Goal: Communication & Community: Answer question/provide support

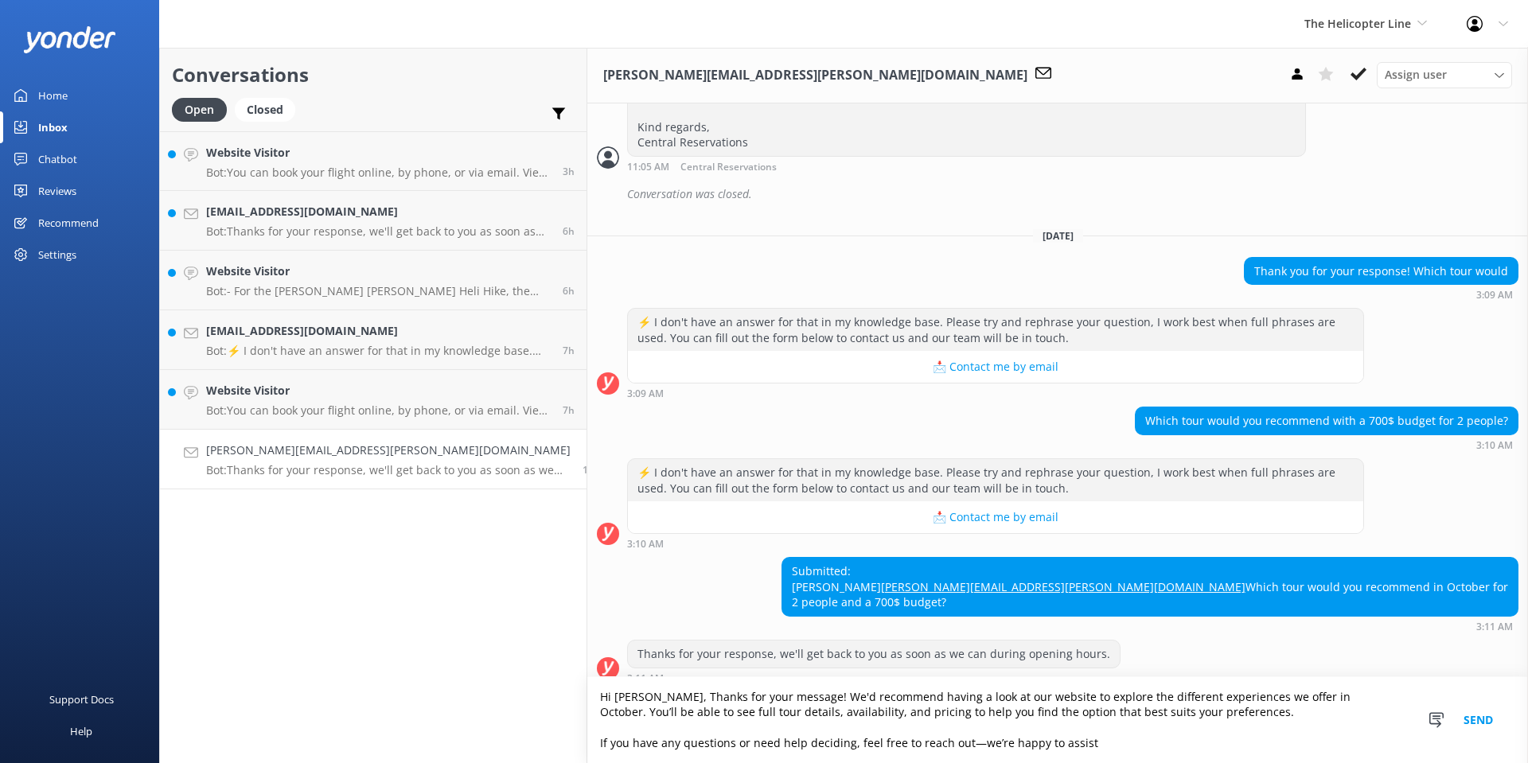
scroll to position [836, 0]
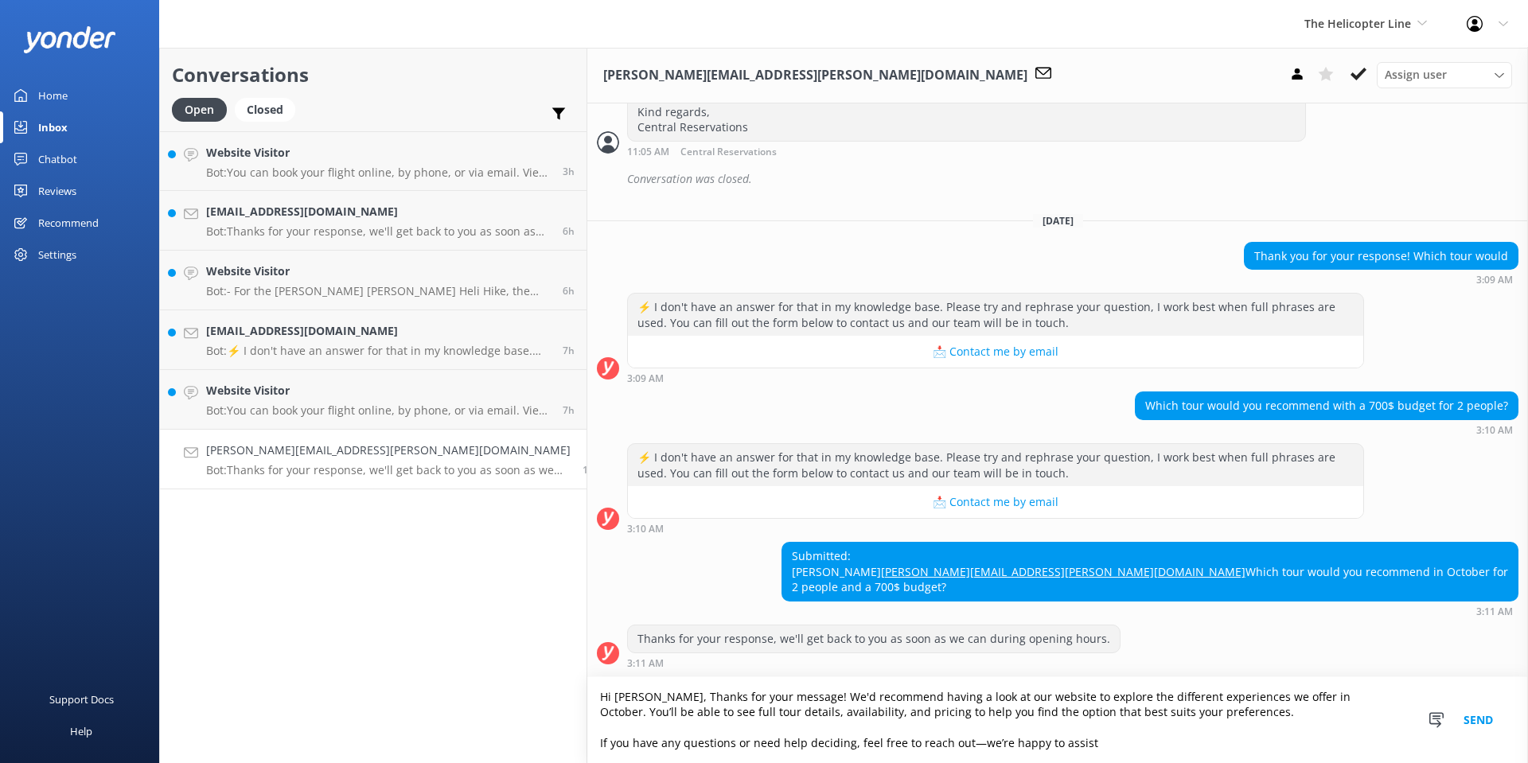
click at [665, 697] on textarea "Hi [PERSON_NAME], Thanks for your message! We'd recommend having a look at our …" at bounding box center [1057, 720] width 941 height 86
click at [587, 699] on textarea "Hi [PERSON_NAME], Thanks for your message. We'd recommend having a look at our …" at bounding box center [1057, 720] width 941 height 86
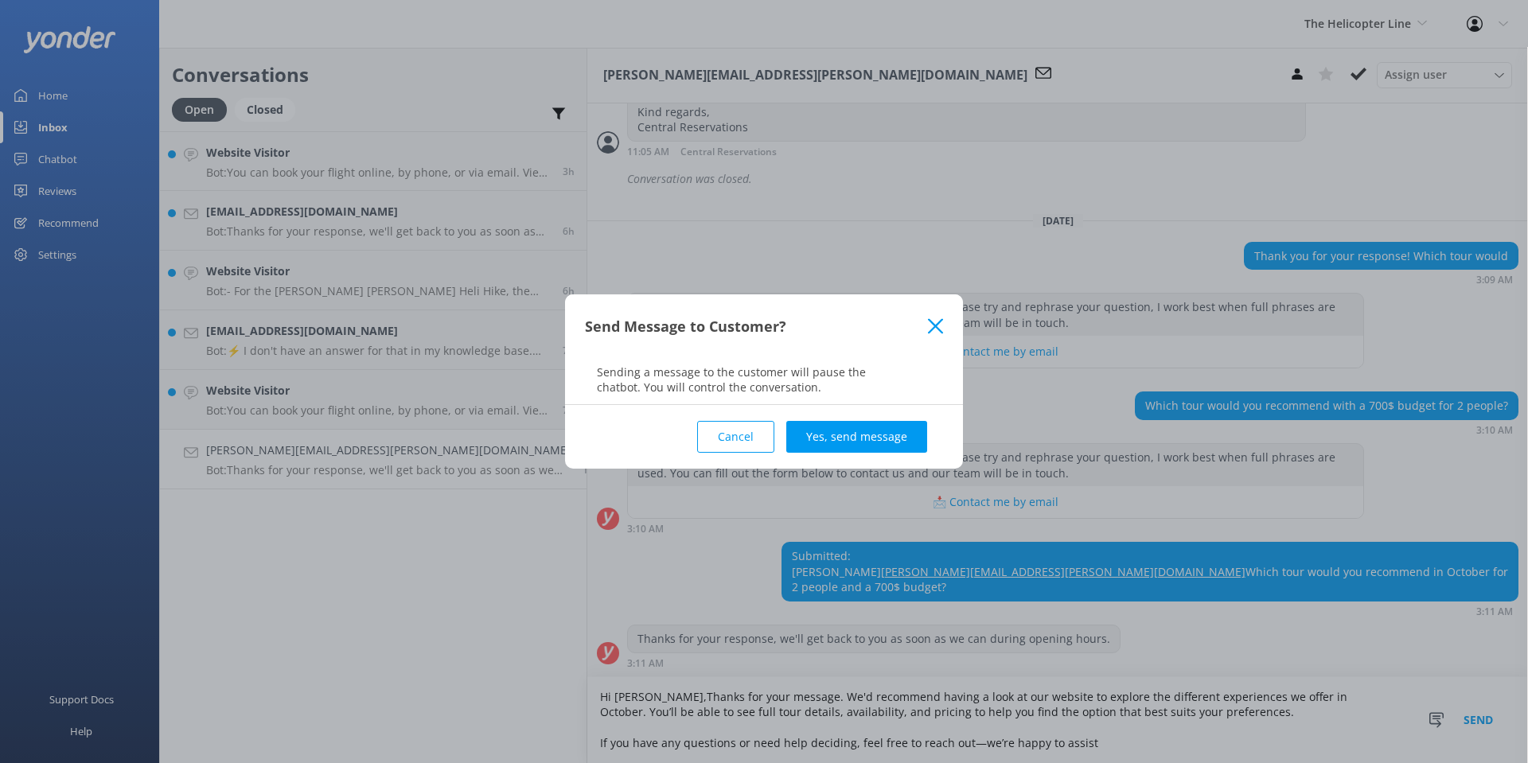
click at [736, 433] on button "Cancel" at bounding box center [735, 437] width 77 height 32
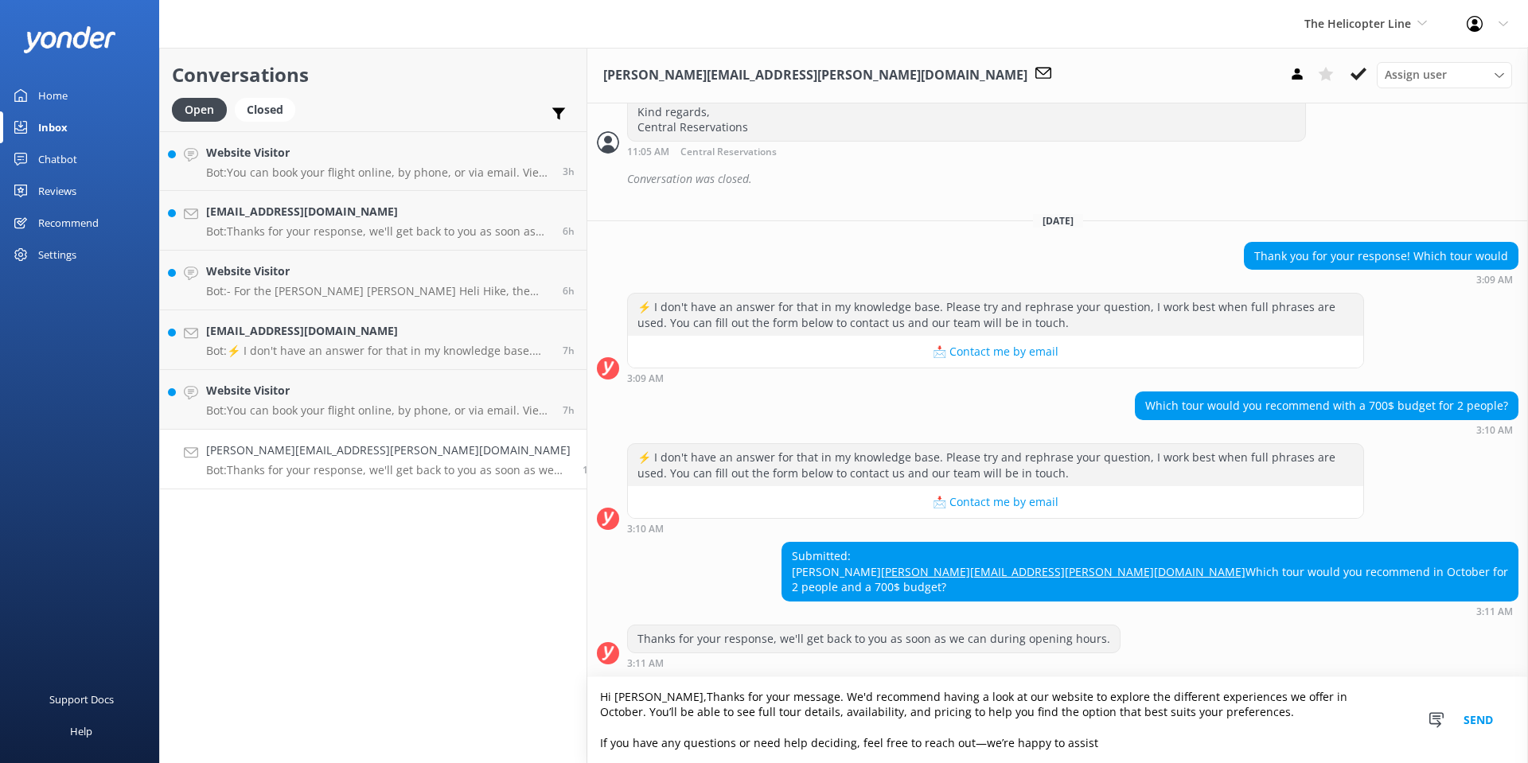
click at [587, 698] on textarea "Hi [PERSON_NAME],Thanks for your message. We'd recommend having a look at our w…" at bounding box center [1057, 720] width 941 height 86
type textarea "Hi [PERSON_NAME], Thanks for your message. We'd recommend having a look at our …"
click at [1475, 721] on button "Send" at bounding box center [1478, 720] width 60 height 86
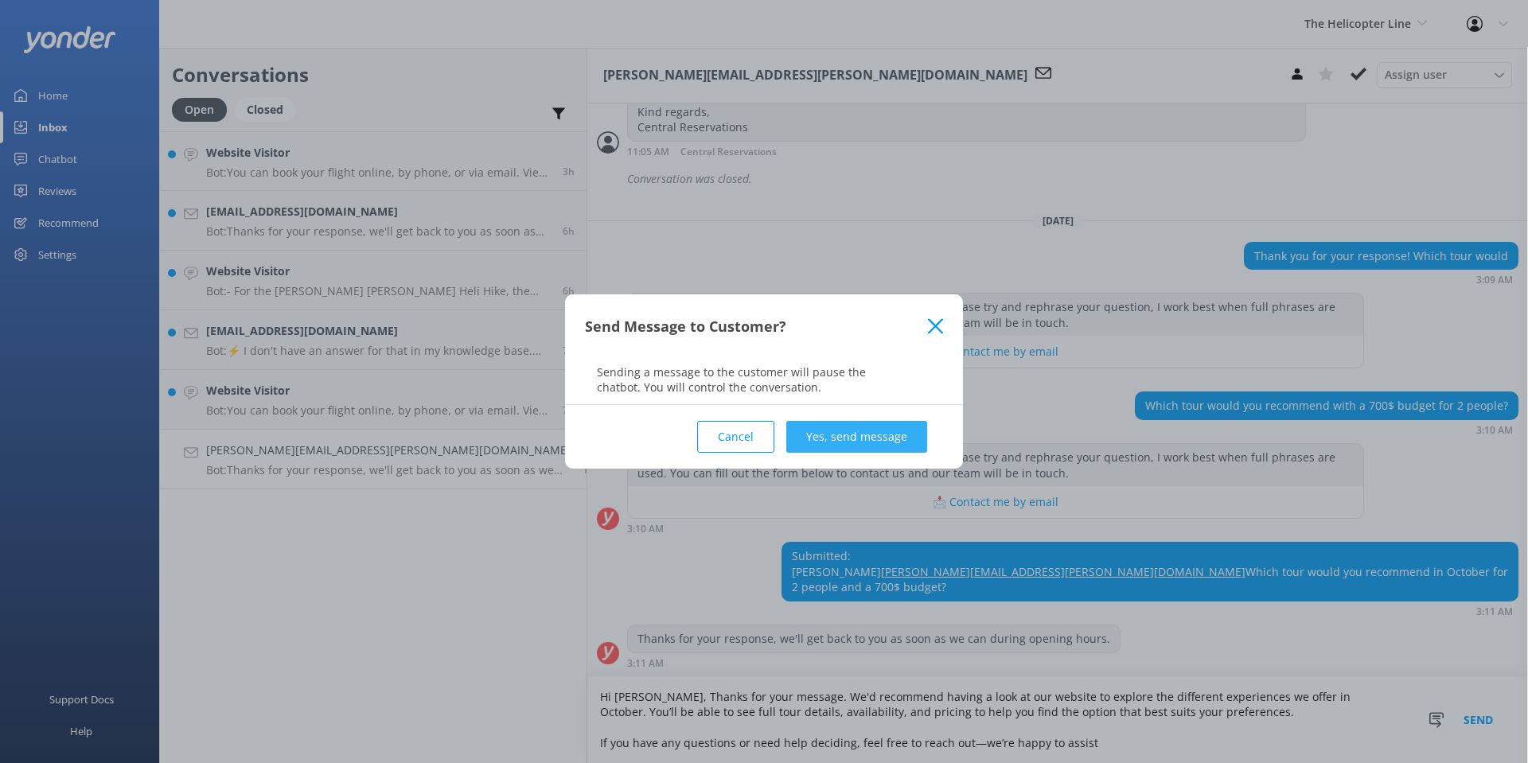
click at [894, 432] on button "Yes, send message" at bounding box center [856, 437] width 141 height 32
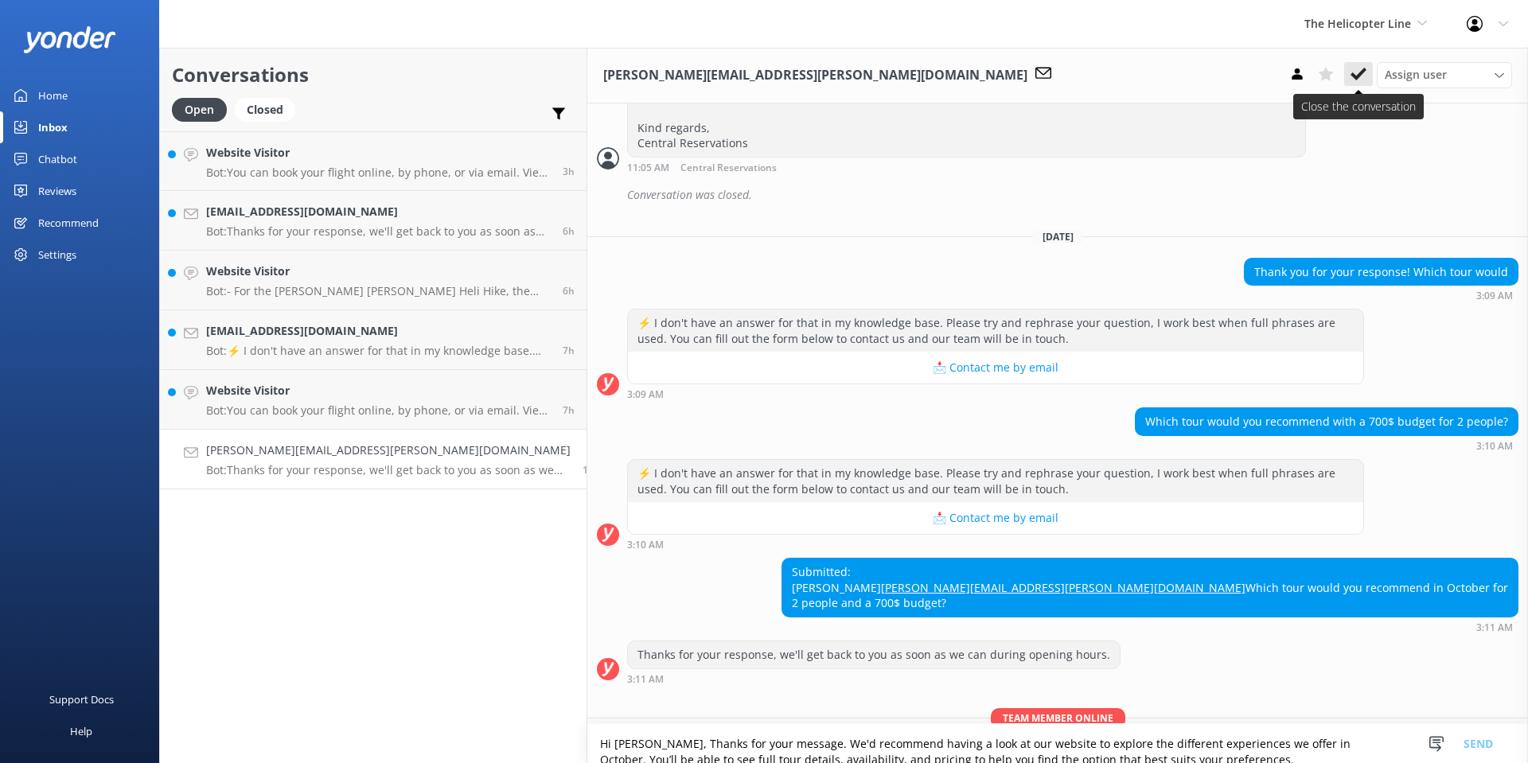
scroll to position [939, 0]
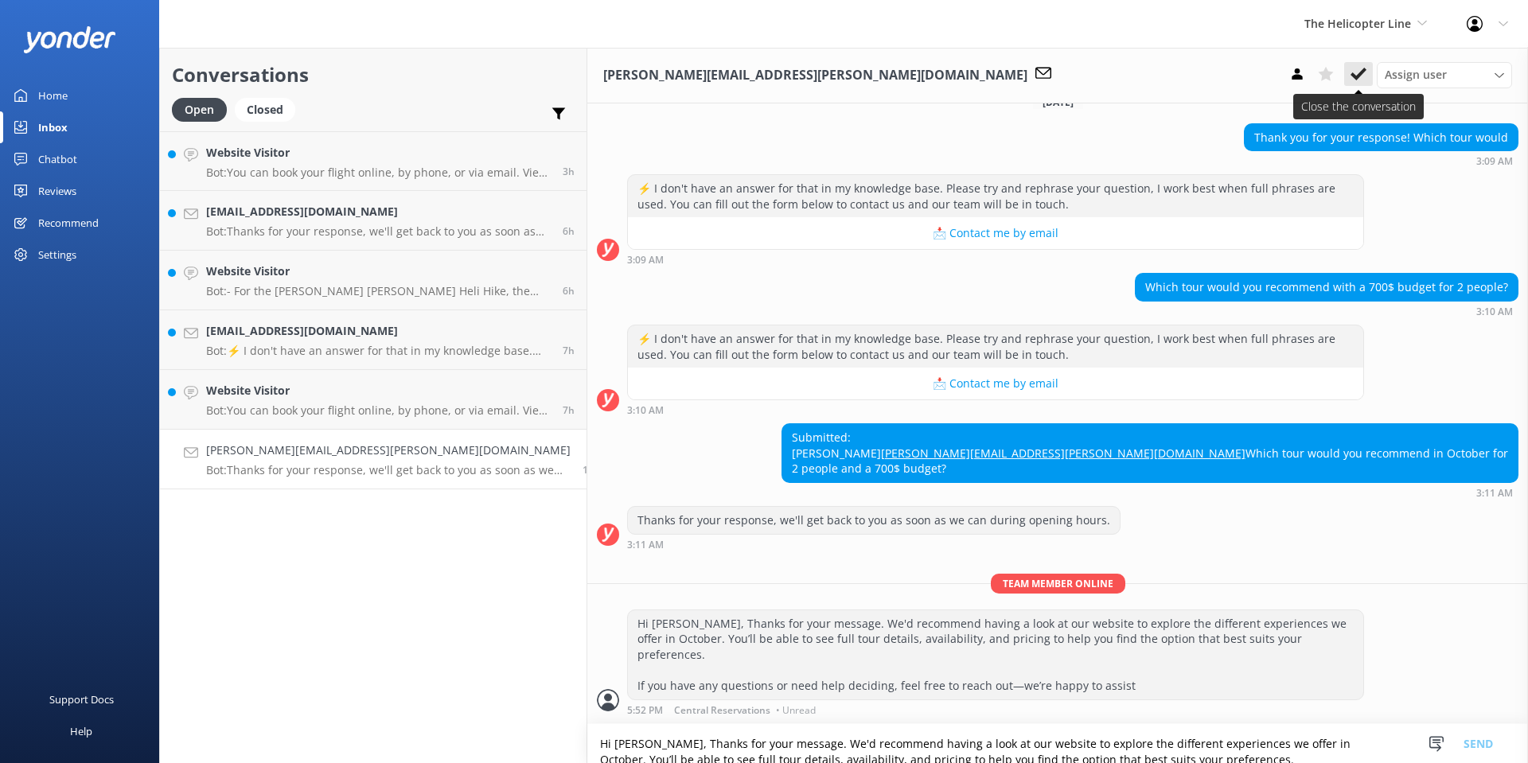
click at [1351, 77] on icon at bounding box center [1358, 74] width 16 height 16
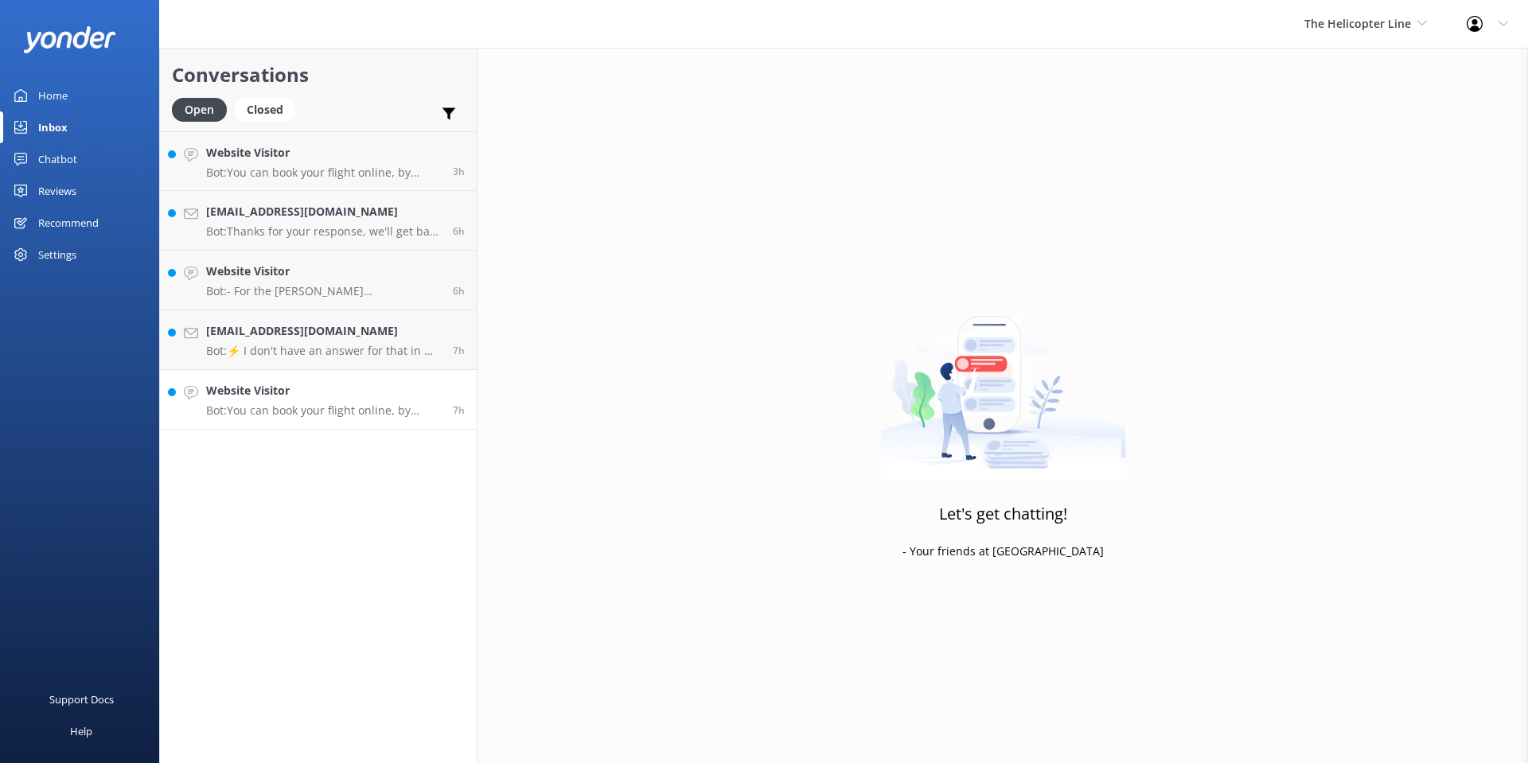
click at [337, 398] on h4 "Website Visitor" at bounding box center [323, 391] width 235 height 18
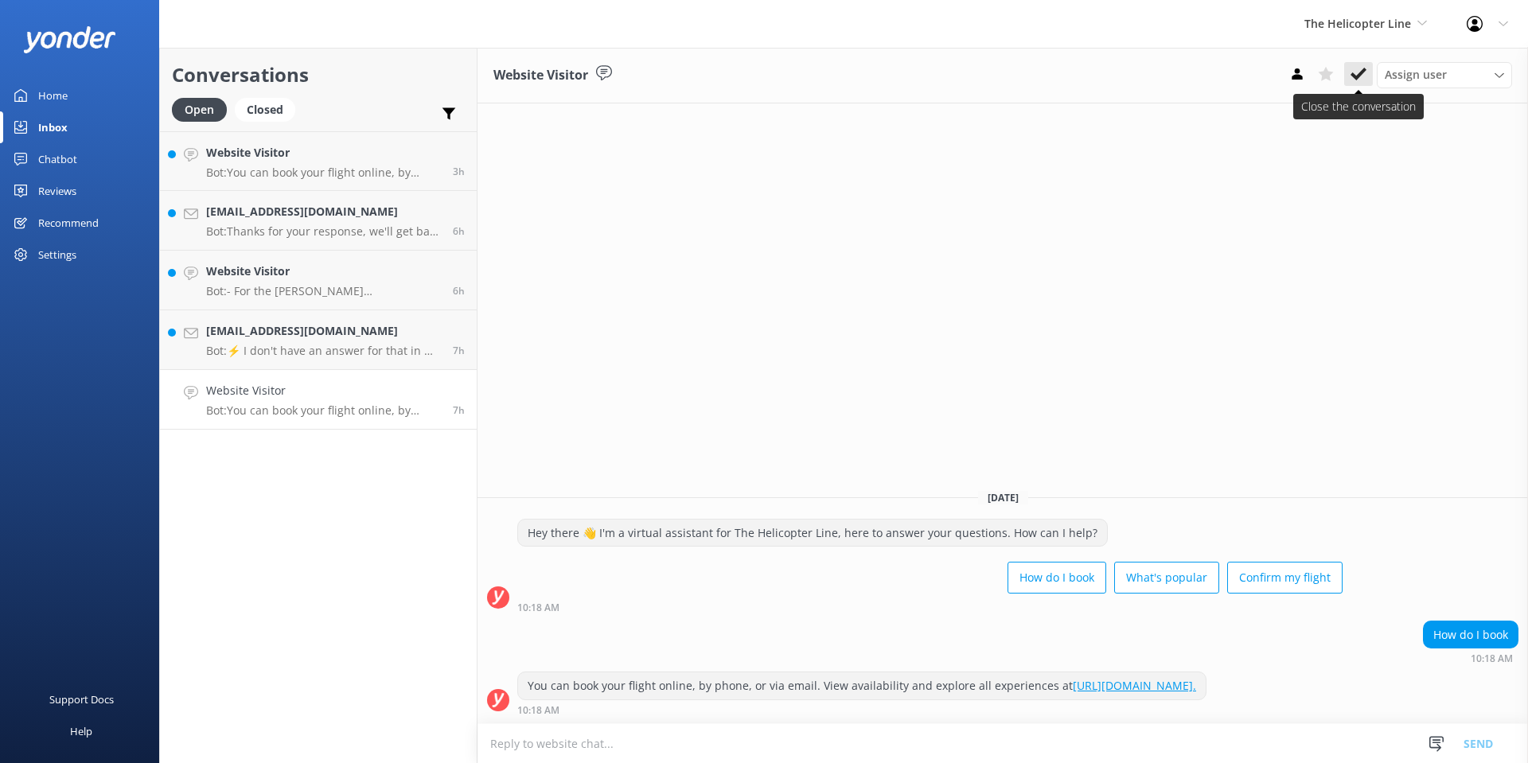
click at [1358, 83] on button at bounding box center [1358, 74] width 29 height 24
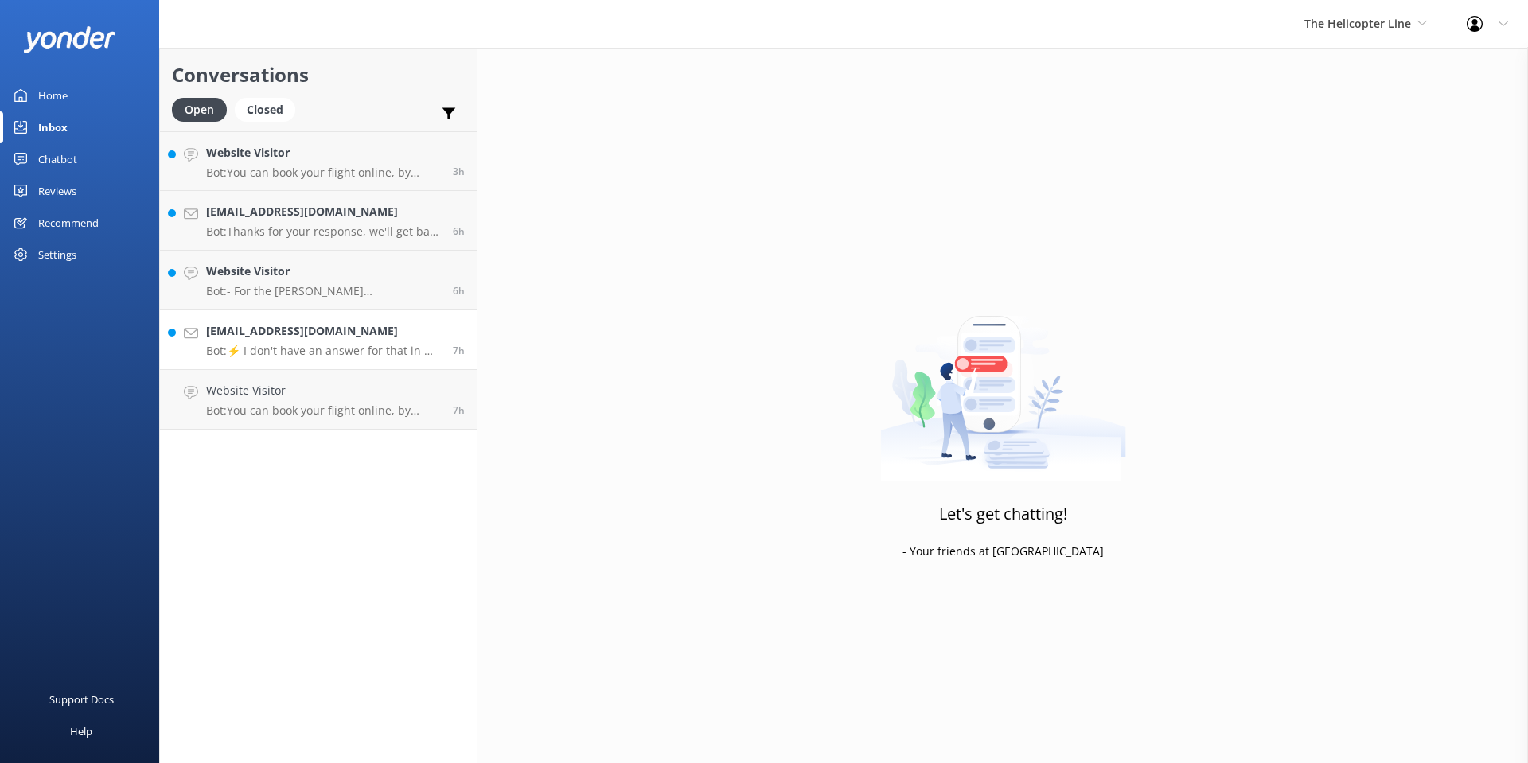
click at [321, 333] on h4 "[EMAIL_ADDRESS][DOMAIN_NAME]" at bounding box center [323, 331] width 235 height 18
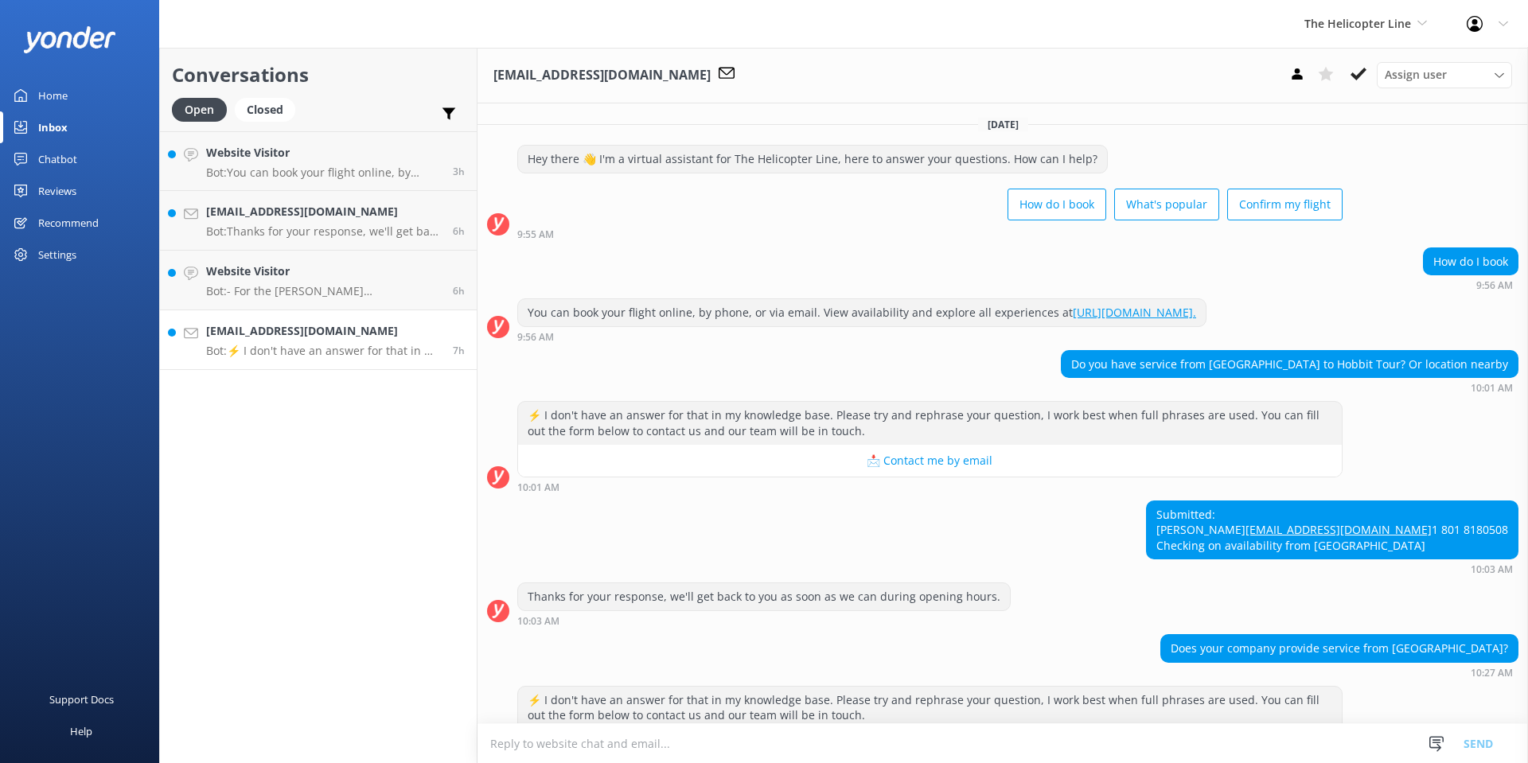
scroll to position [92, 0]
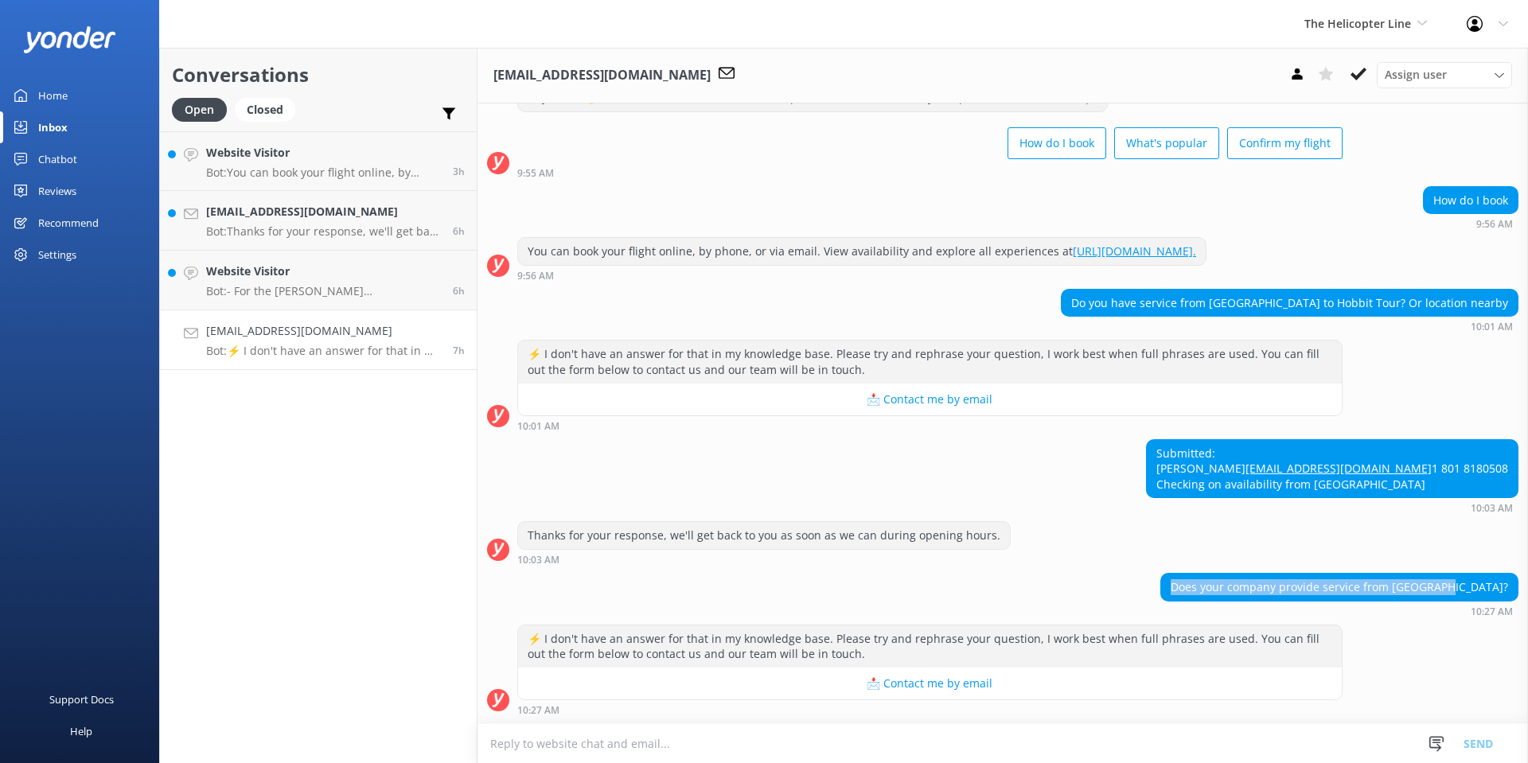
drag, startPoint x: 1229, startPoint y: 587, endPoint x: 1494, endPoint y: 583, distance: 265.0
click at [1494, 583] on div "Does your company provide service from [GEOGRAPHIC_DATA]?" at bounding box center [1339, 587] width 356 height 27
copy div "Does your company provide service from [GEOGRAPHIC_DATA]?"
click at [603, 746] on textarea at bounding box center [1002, 743] width 1050 height 39
paste textarea "Thanks for your enquiry. We don’t operate in [GEOGRAPHIC_DATA], as our tours ar…"
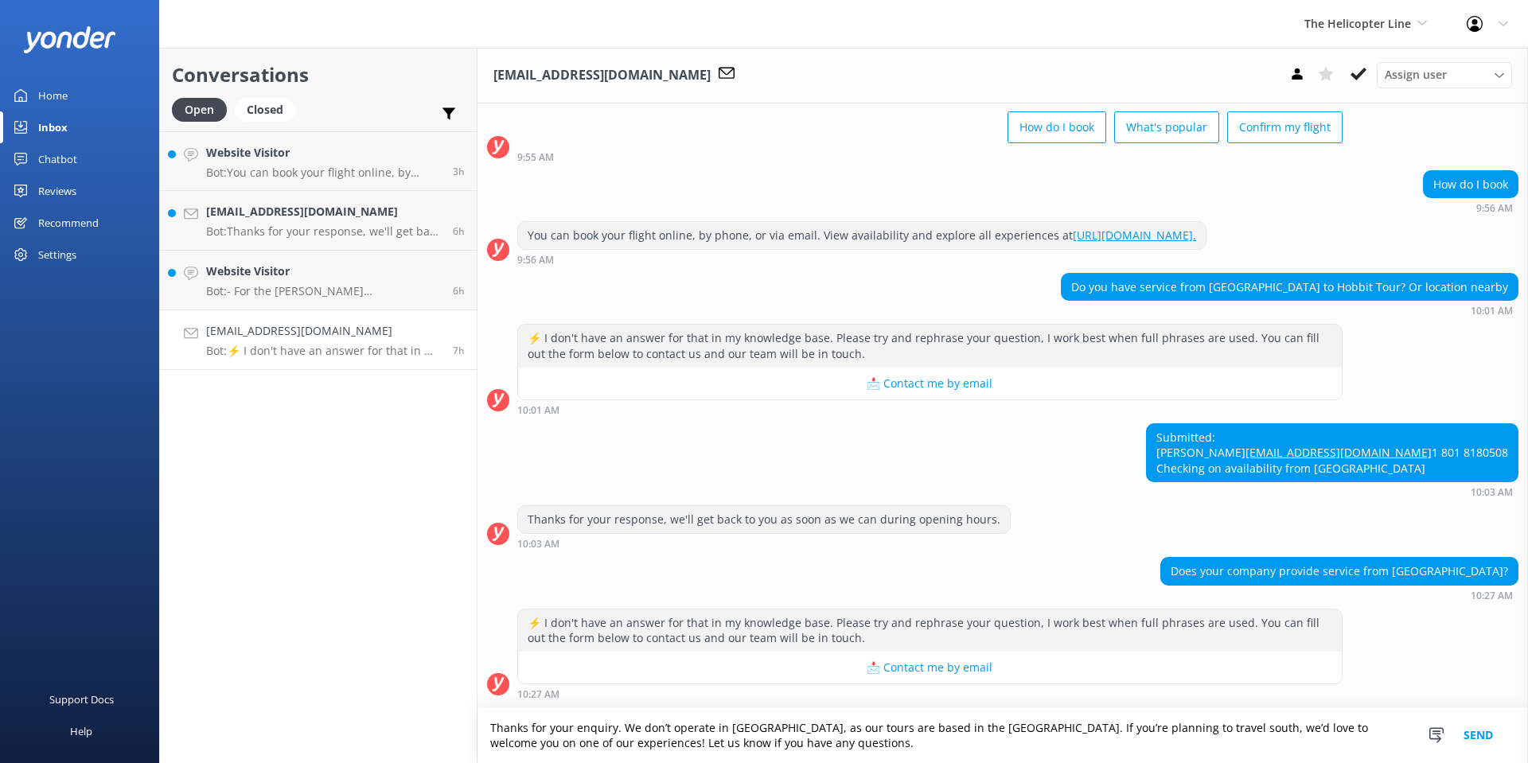
scroll to position [108, 0]
type textarea "Thanks for your enquiry. We don’t operate in [GEOGRAPHIC_DATA], as our tours ar…"
click at [1471, 737] on button "Send" at bounding box center [1478, 735] width 60 height 55
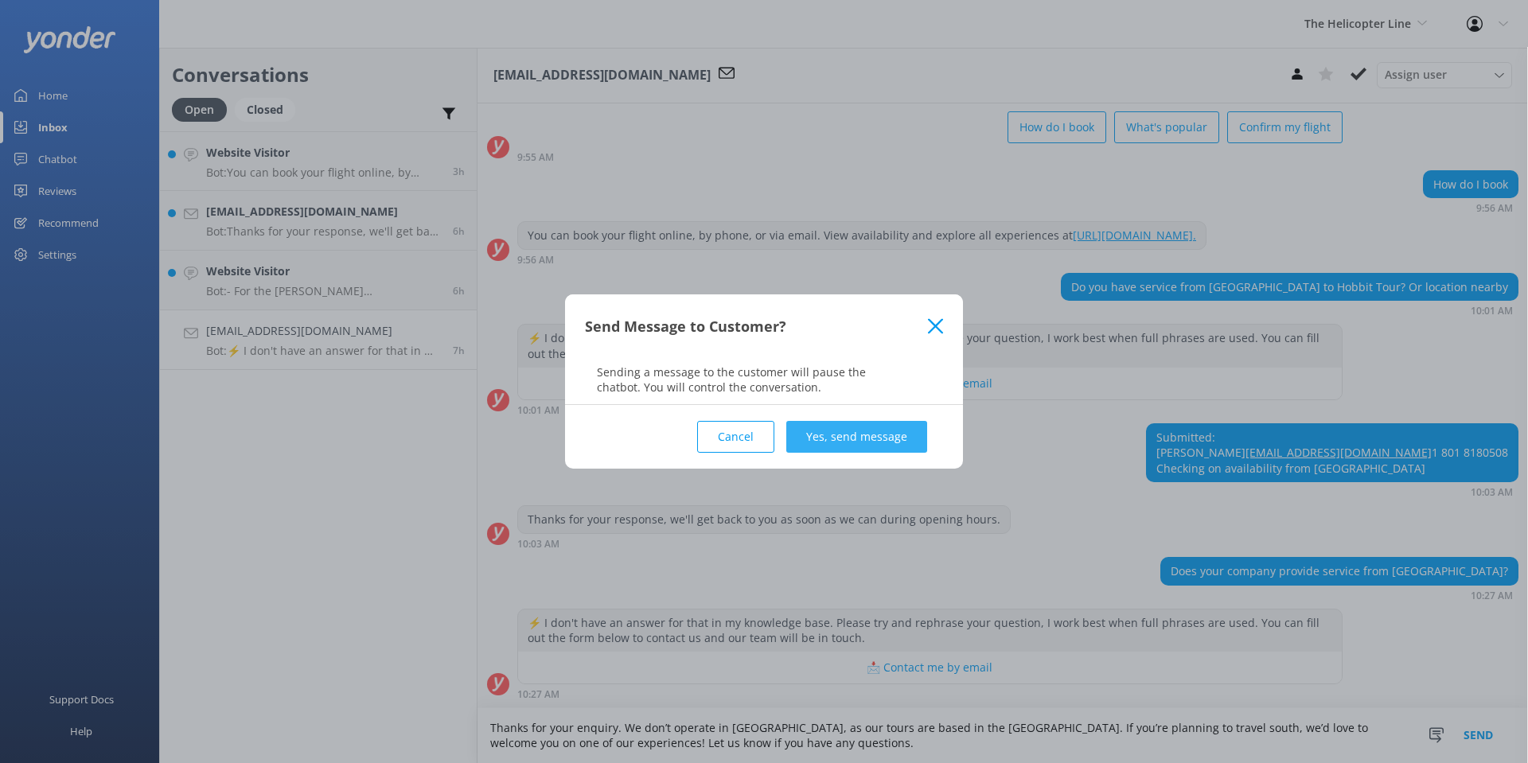
click at [885, 432] on button "Yes, send message" at bounding box center [856, 437] width 141 height 32
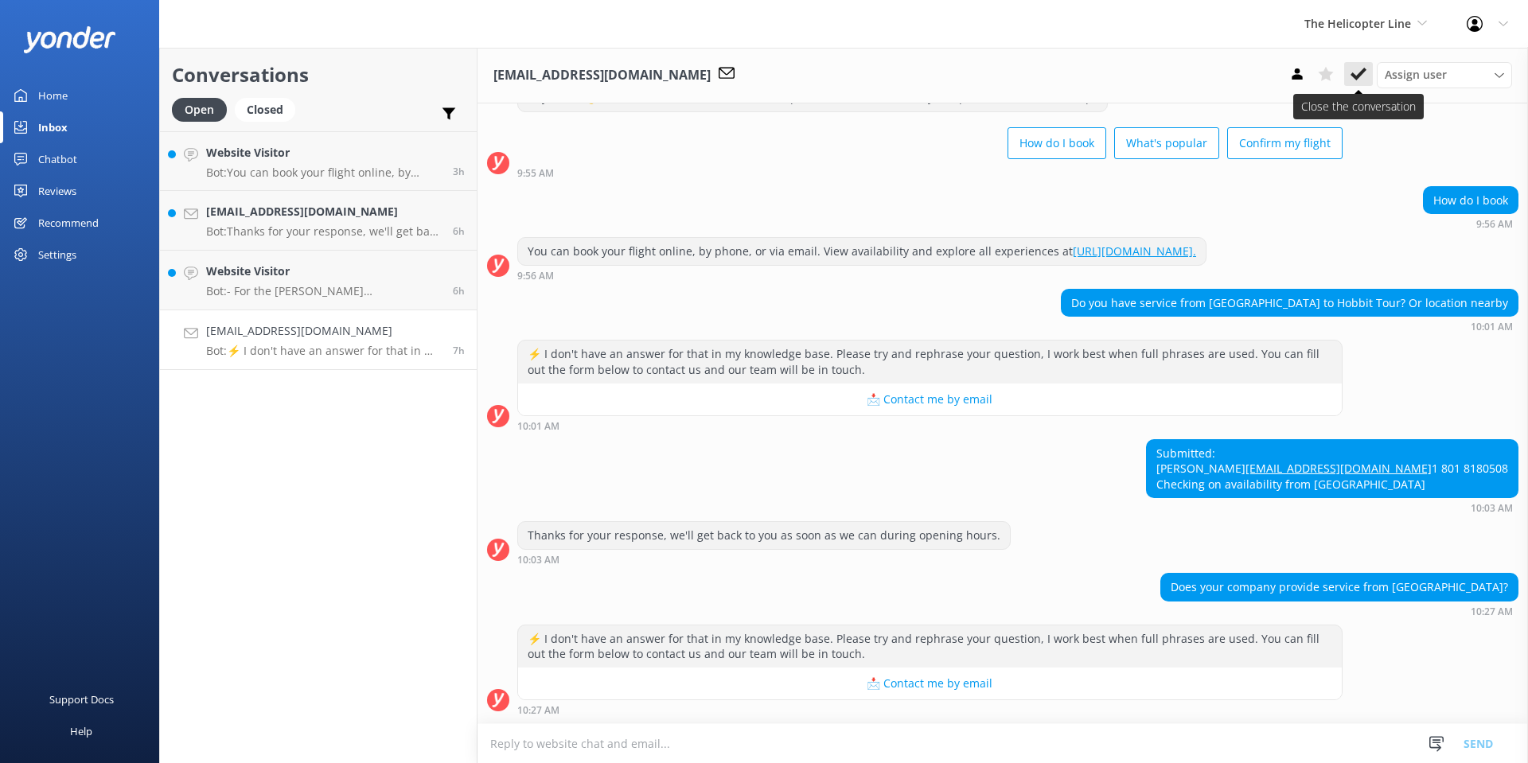
click at [1358, 76] on use at bounding box center [1358, 74] width 16 height 13
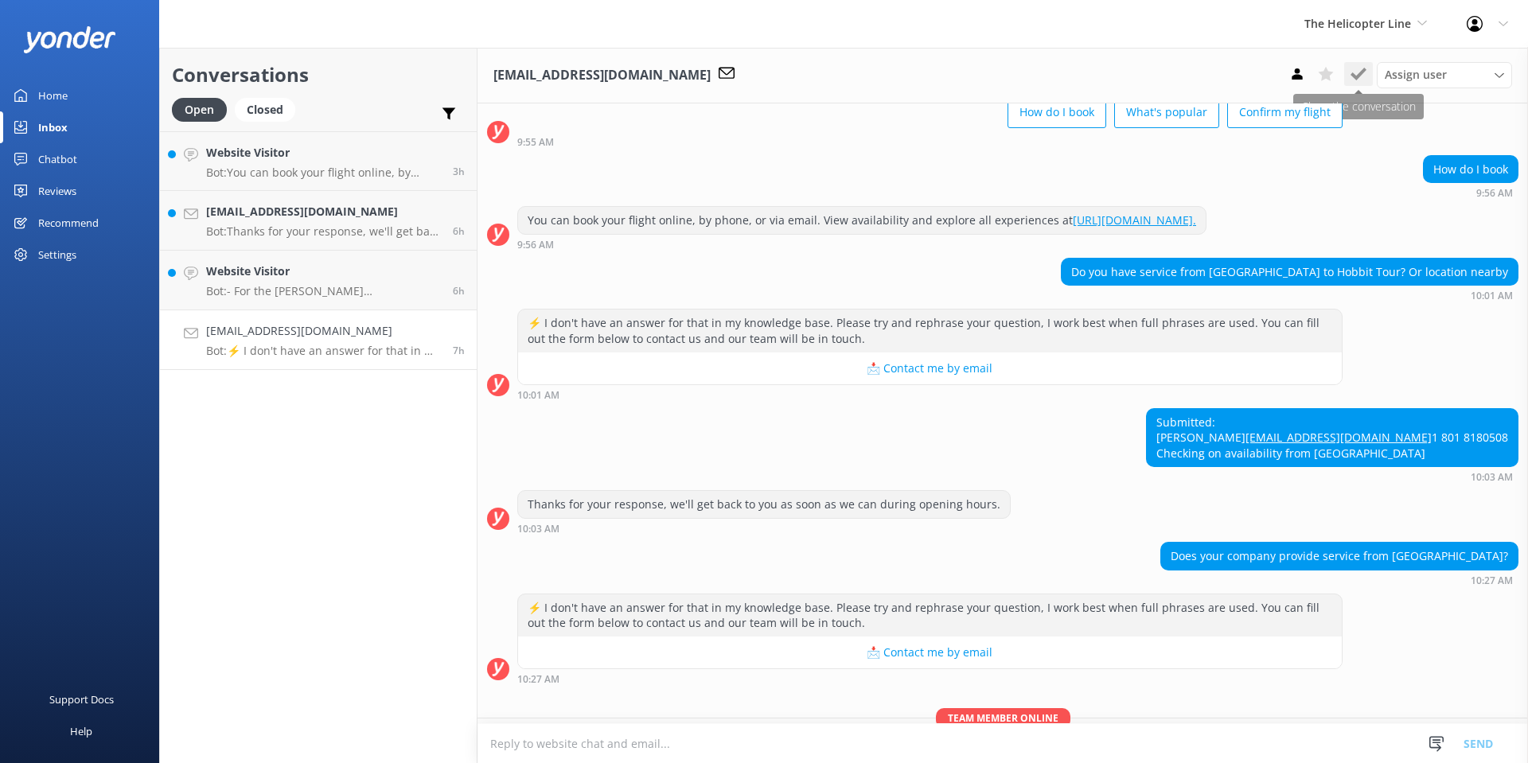
scroll to position [210, 0]
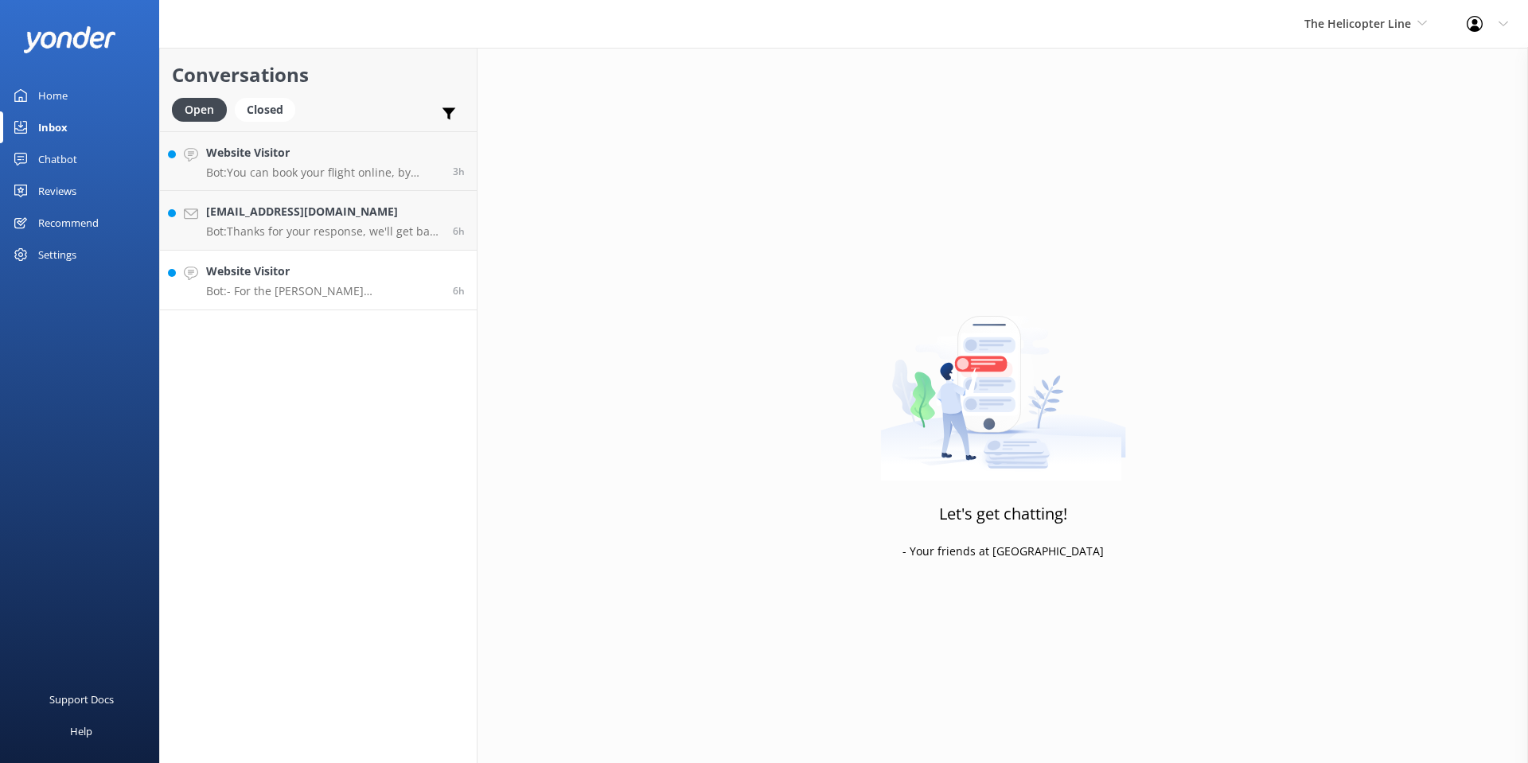
click at [289, 274] on h4 "Website Visitor" at bounding box center [323, 272] width 235 height 18
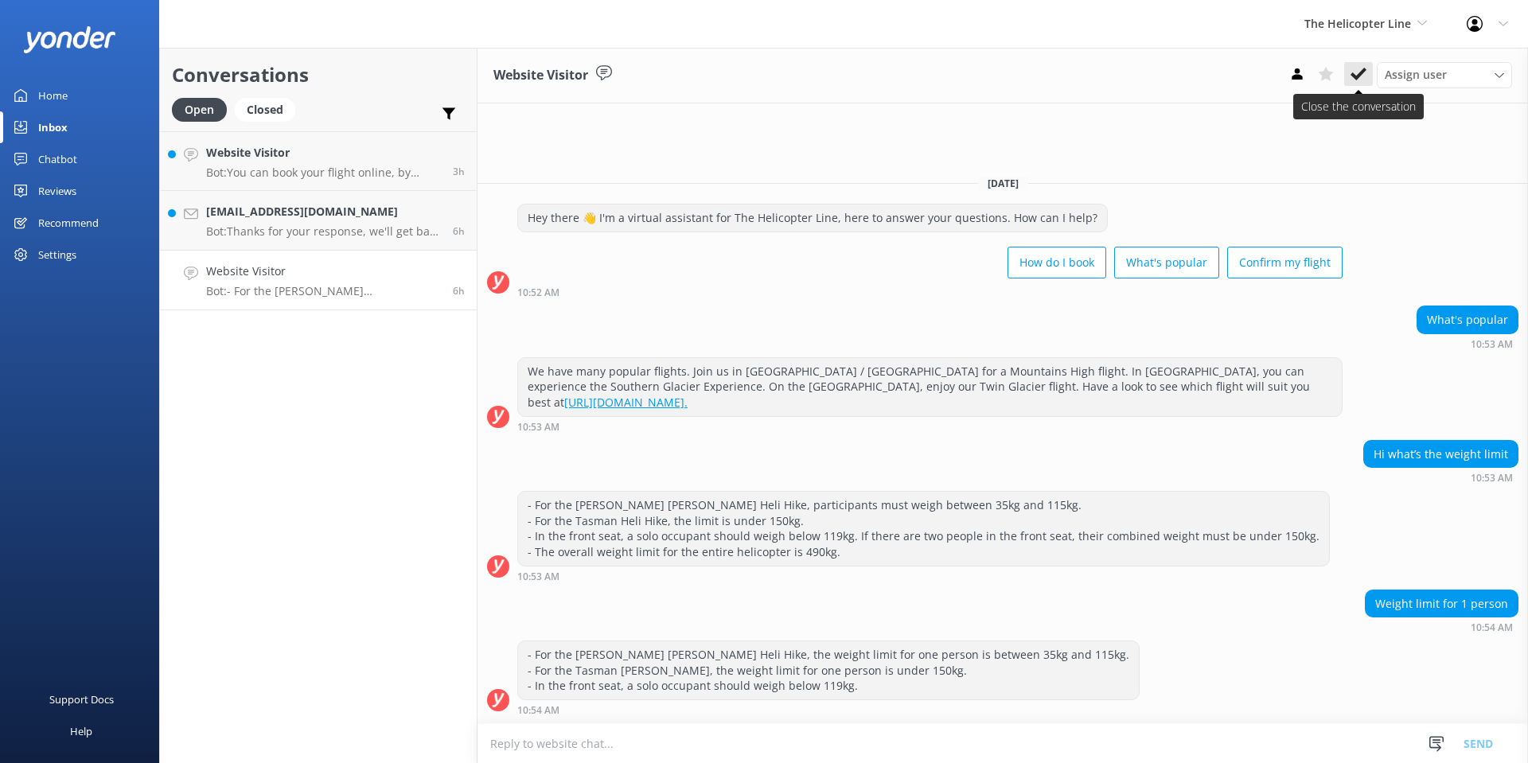
click at [1354, 69] on icon at bounding box center [1358, 74] width 16 height 16
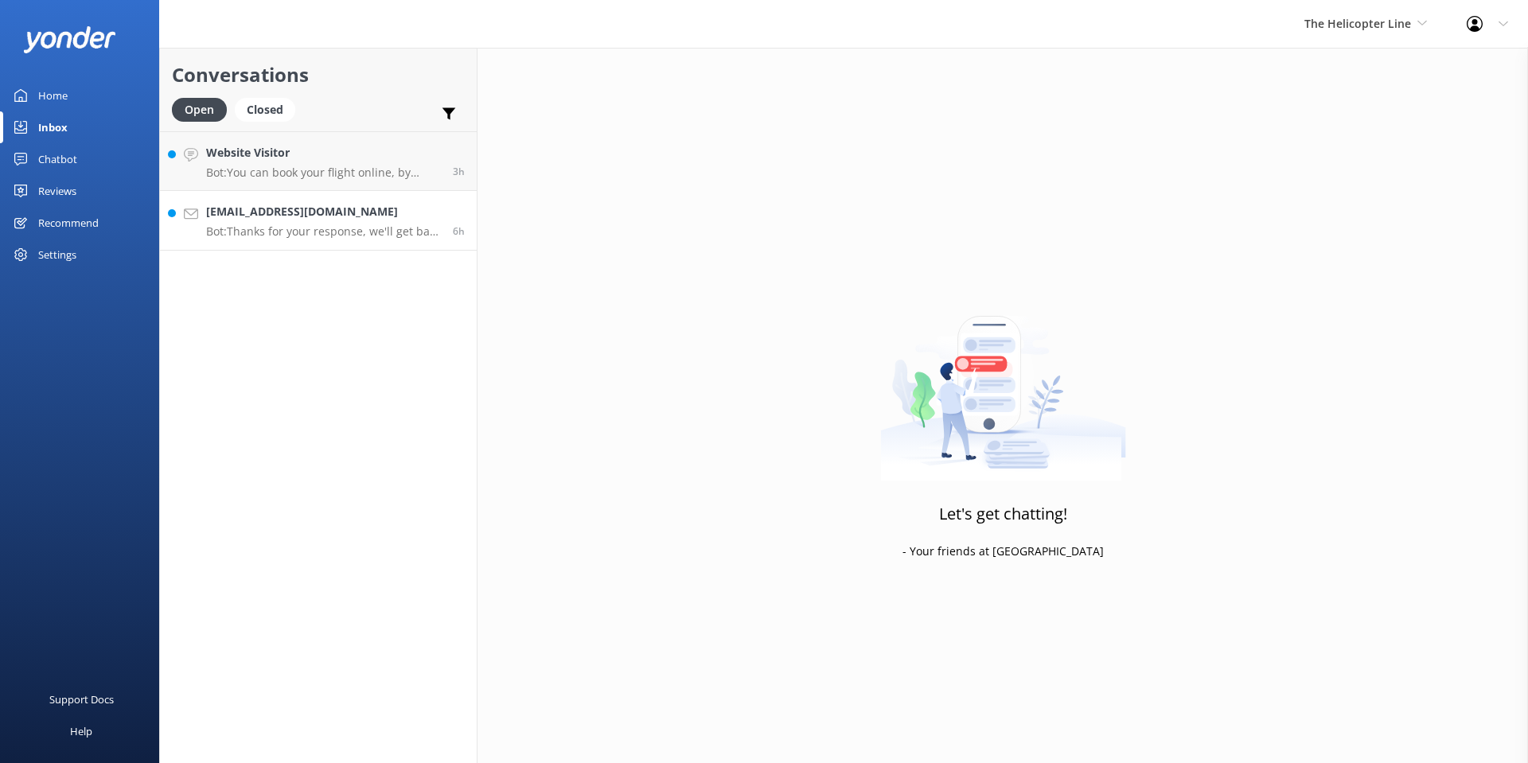
click at [398, 206] on h4 "[EMAIL_ADDRESS][DOMAIN_NAME]" at bounding box center [323, 212] width 235 height 18
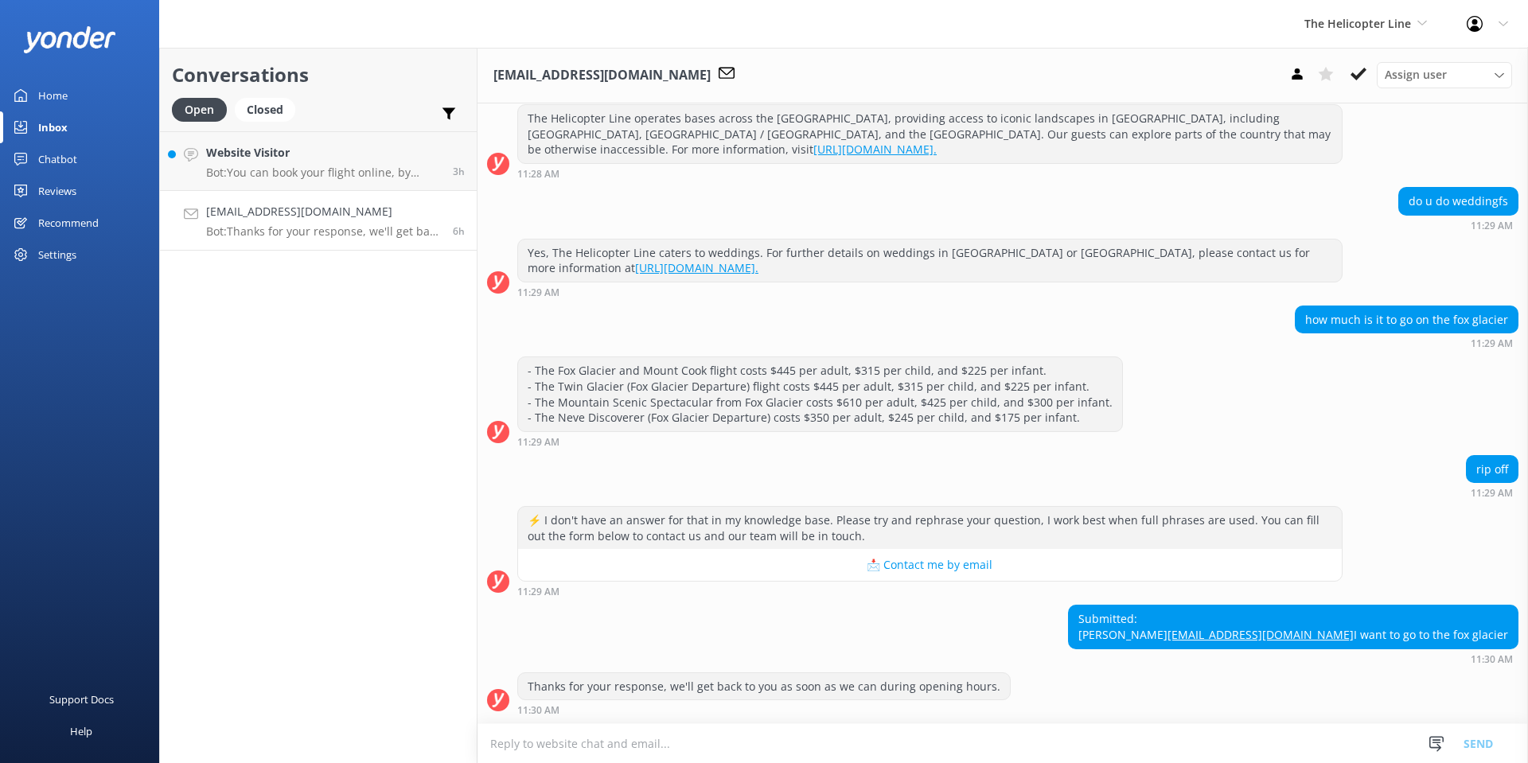
scroll to position [225, 0]
click at [1298, 76] on use at bounding box center [1296, 73] width 10 height 11
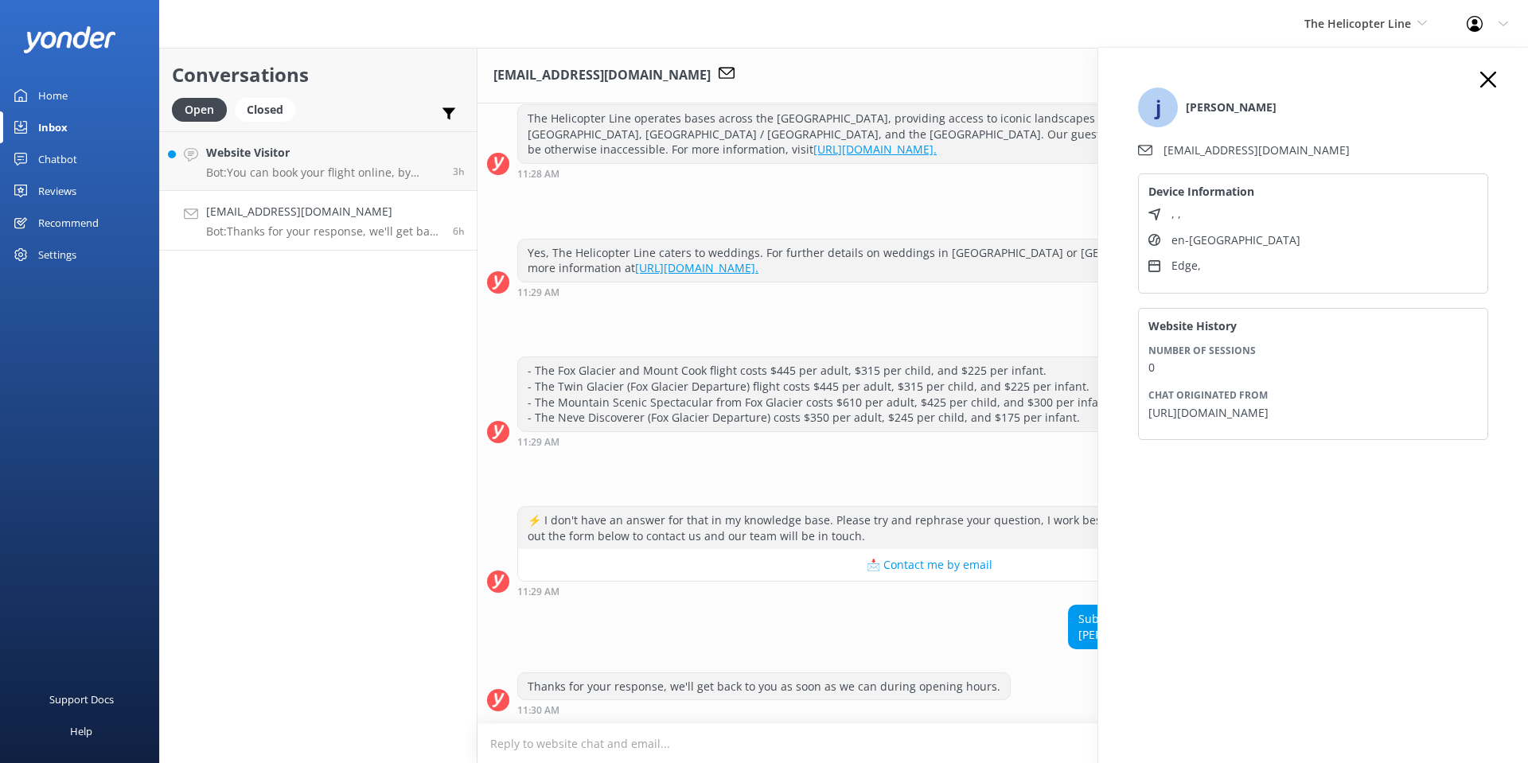
drag, startPoint x: 707, startPoint y: 615, endPoint x: 737, endPoint y: 610, distance: 29.8
click at [707, 615] on div "Submitted: [PERSON_NAME] [EMAIL_ADDRESS][DOMAIN_NAME] I want to go to the fox g…" at bounding box center [1002, 634] width 1050 height 59
click at [1482, 83] on icon at bounding box center [1488, 80] width 16 height 16
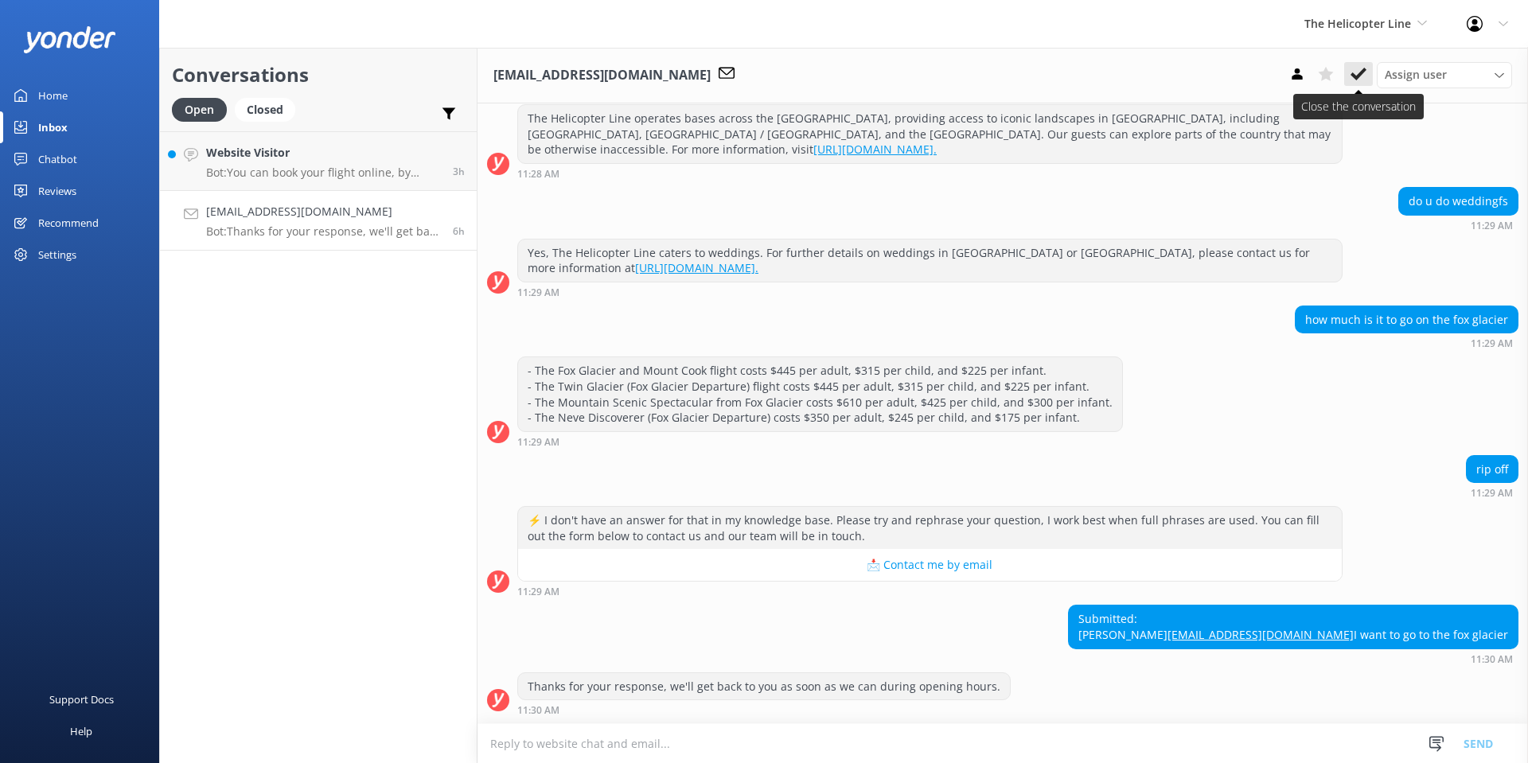
click at [1366, 76] on icon at bounding box center [1358, 74] width 16 height 16
click at [309, 167] on p "Bot: You can book your flight online, by phone, or via email. View availability…" at bounding box center [323, 173] width 235 height 14
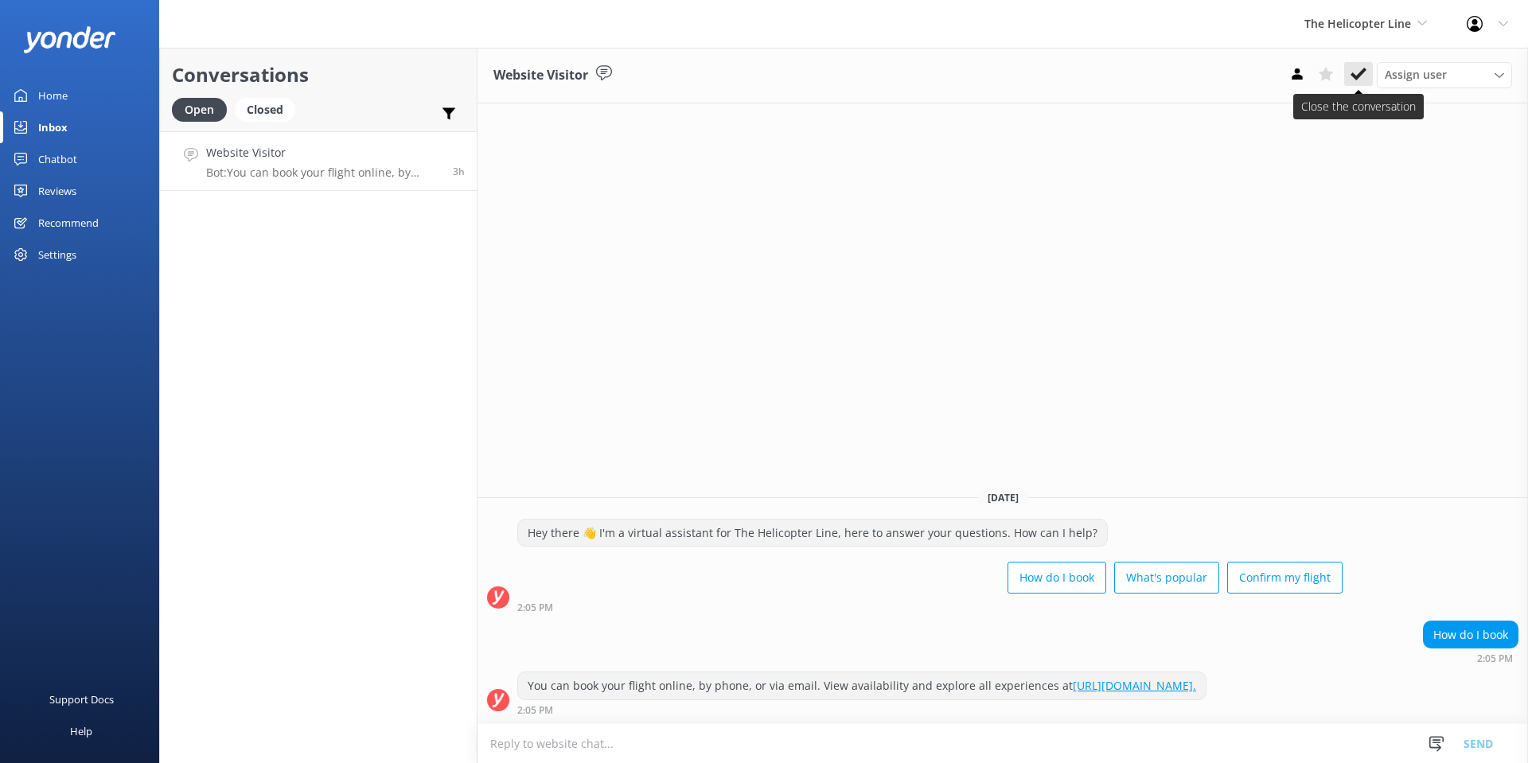
click at [1362, 71] on use at bounding box center [1358, 74] width 16 height 13
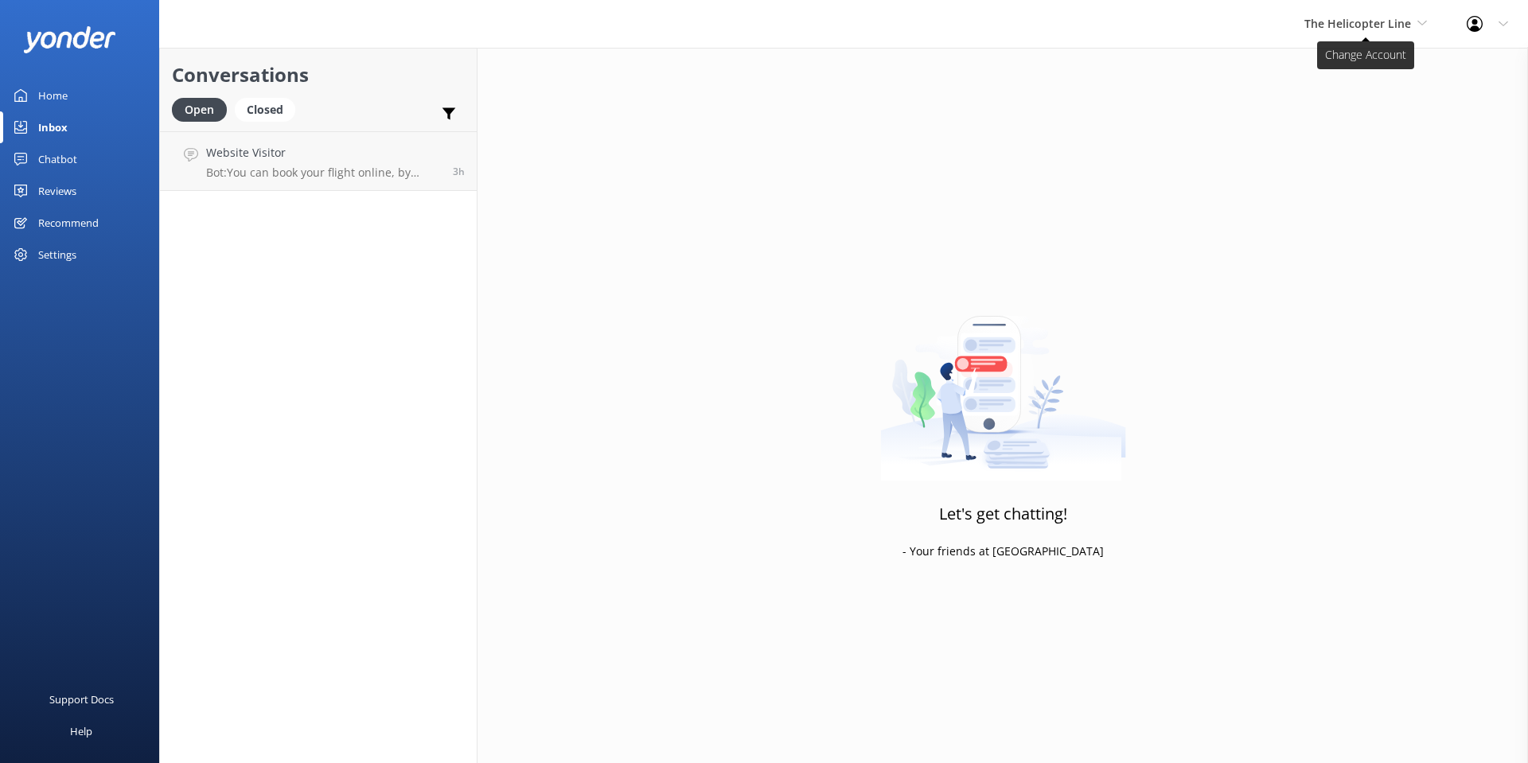
click at [1359, 31] on span "The Helicopter Line" at bounding box center [1365, 24] width 123 height 18
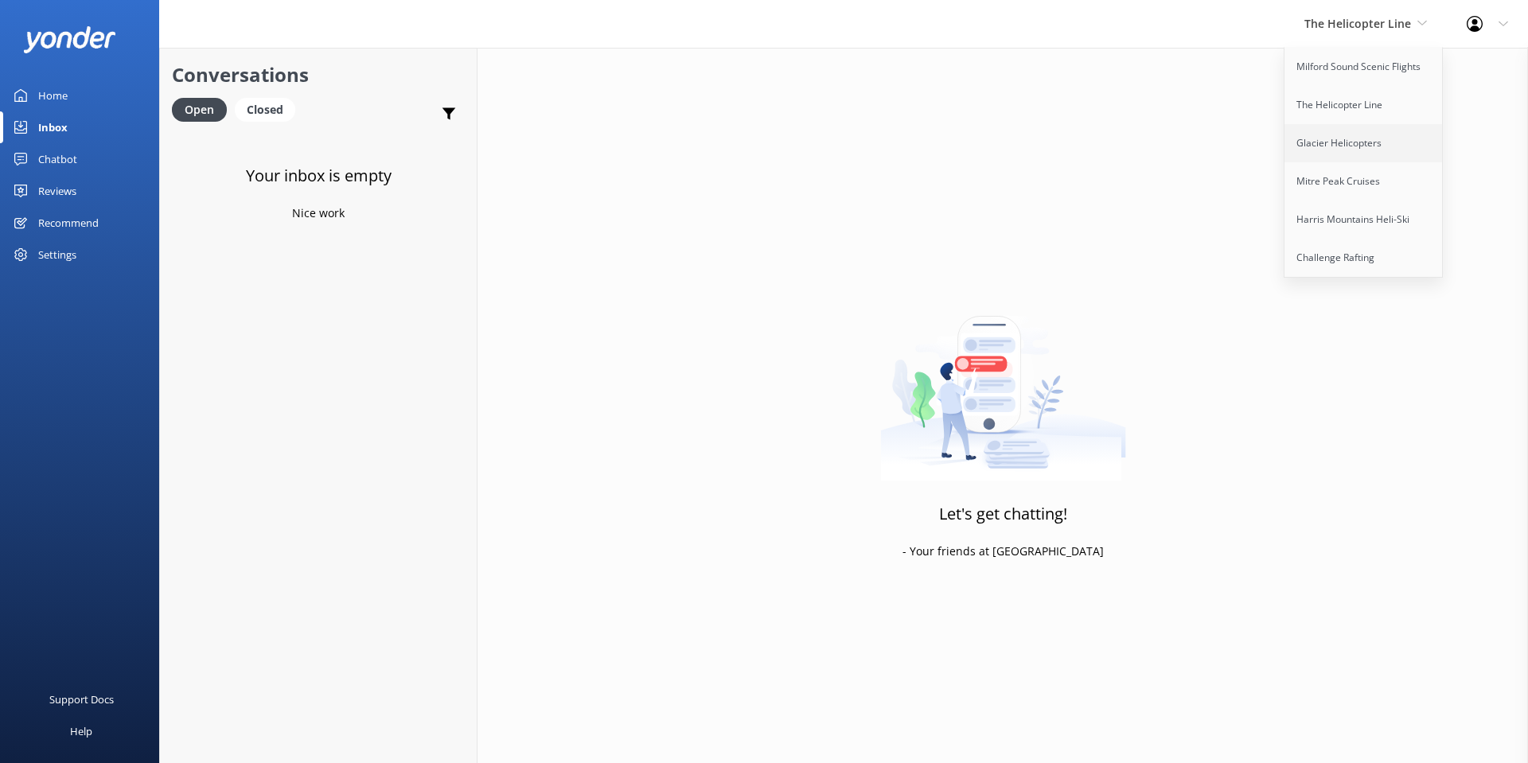
click at [1354, 161] on link "Glacier Helicopters" at bounding box center [1363, 143] width 159 height 38
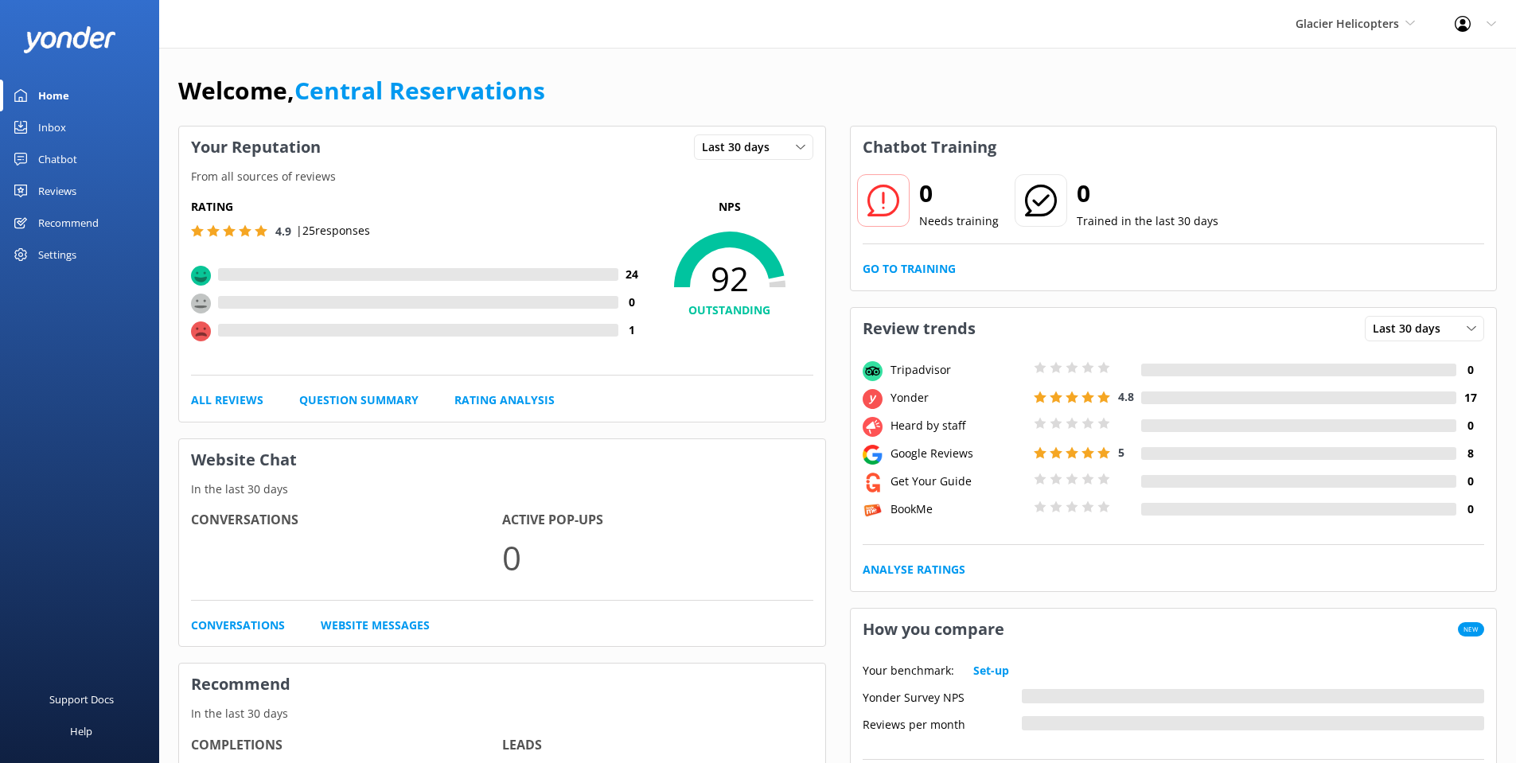
click at [74, 124] on link "Inbox" at bounding box center [79, 127] width 159 height 32
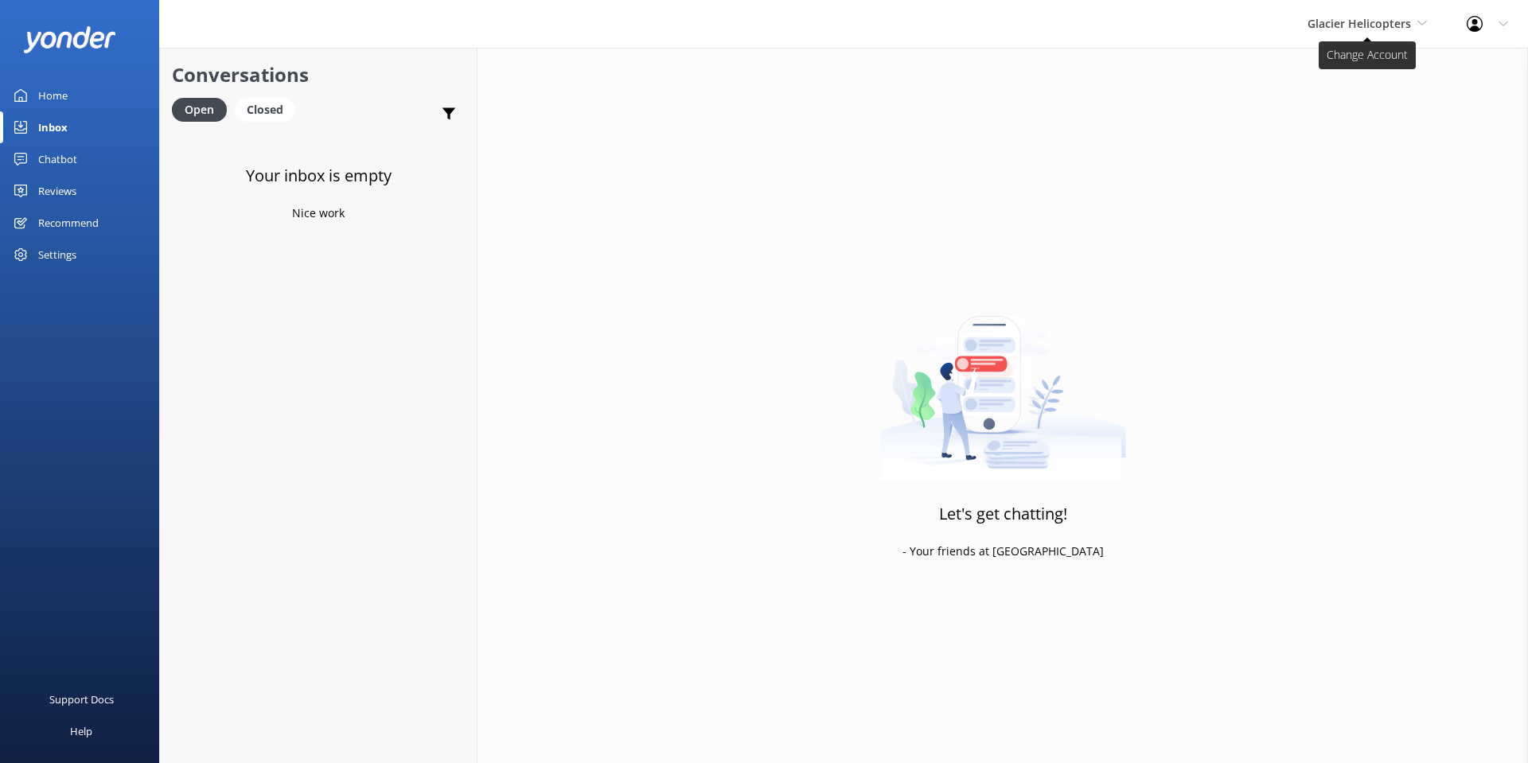
click at [1352, 23] on span "Glacier Helicopters" at bounding box center [1358, 23] width 103 height 15
click at [1360, 180] on link "Mitre Peak Cruises" at bounding box center [1367, 181] width 159 height 38
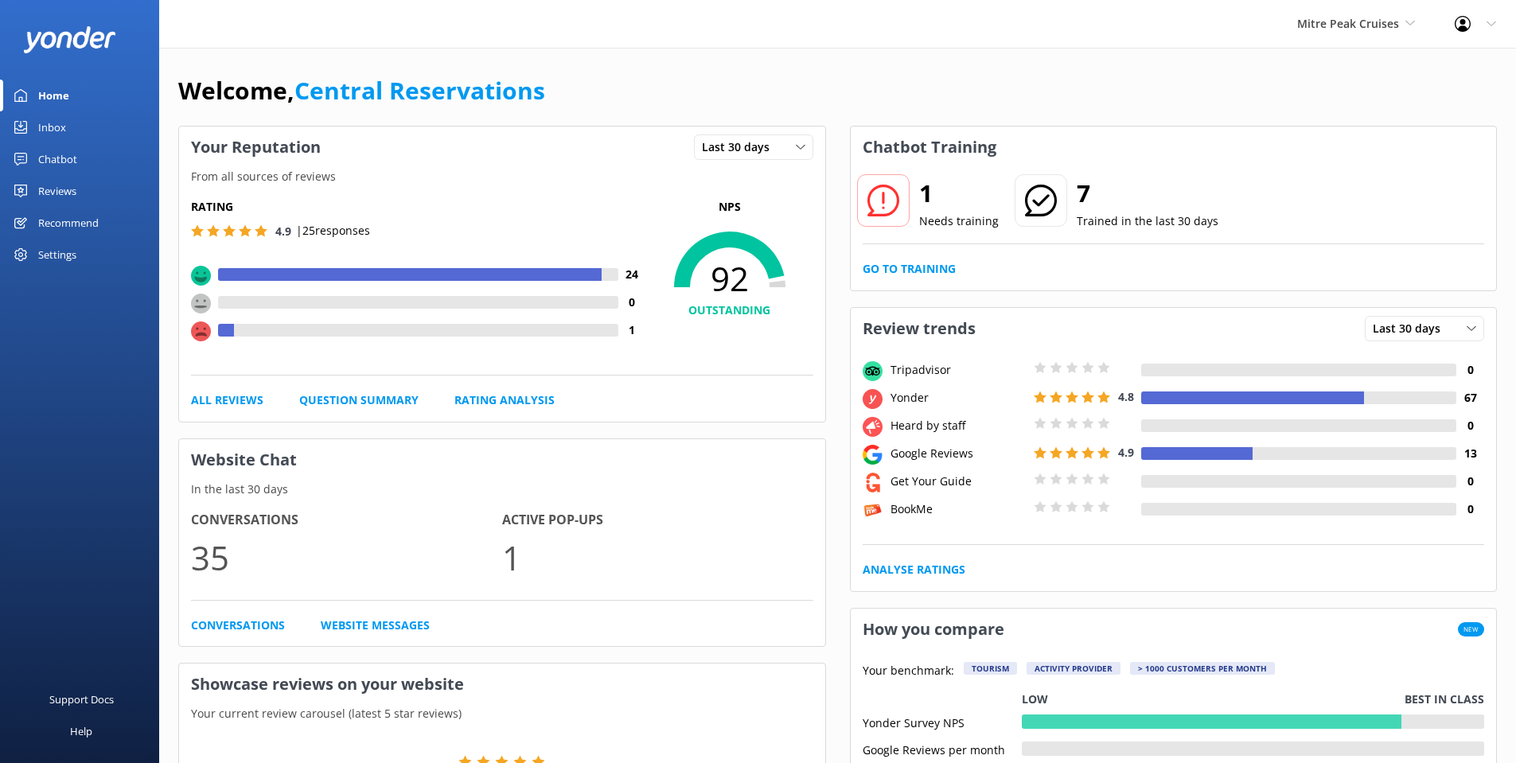
click at [50, 127] on div "Inbox" at bounding box center [52, 127] width 28 height 32
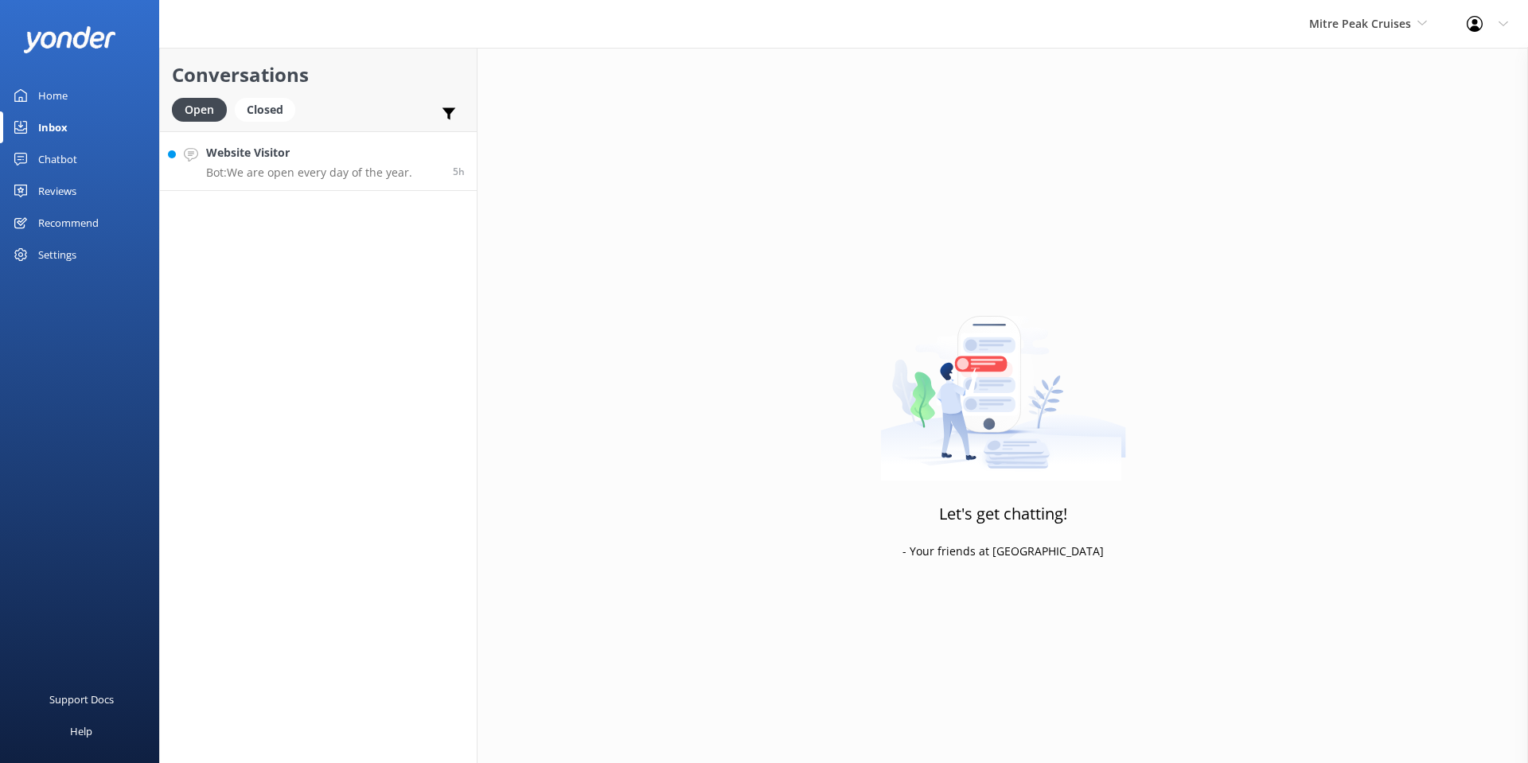
click at [330, 166] on p "Bot: We are open every day of the year." at bounding box center [309, 173] width 206 height 14
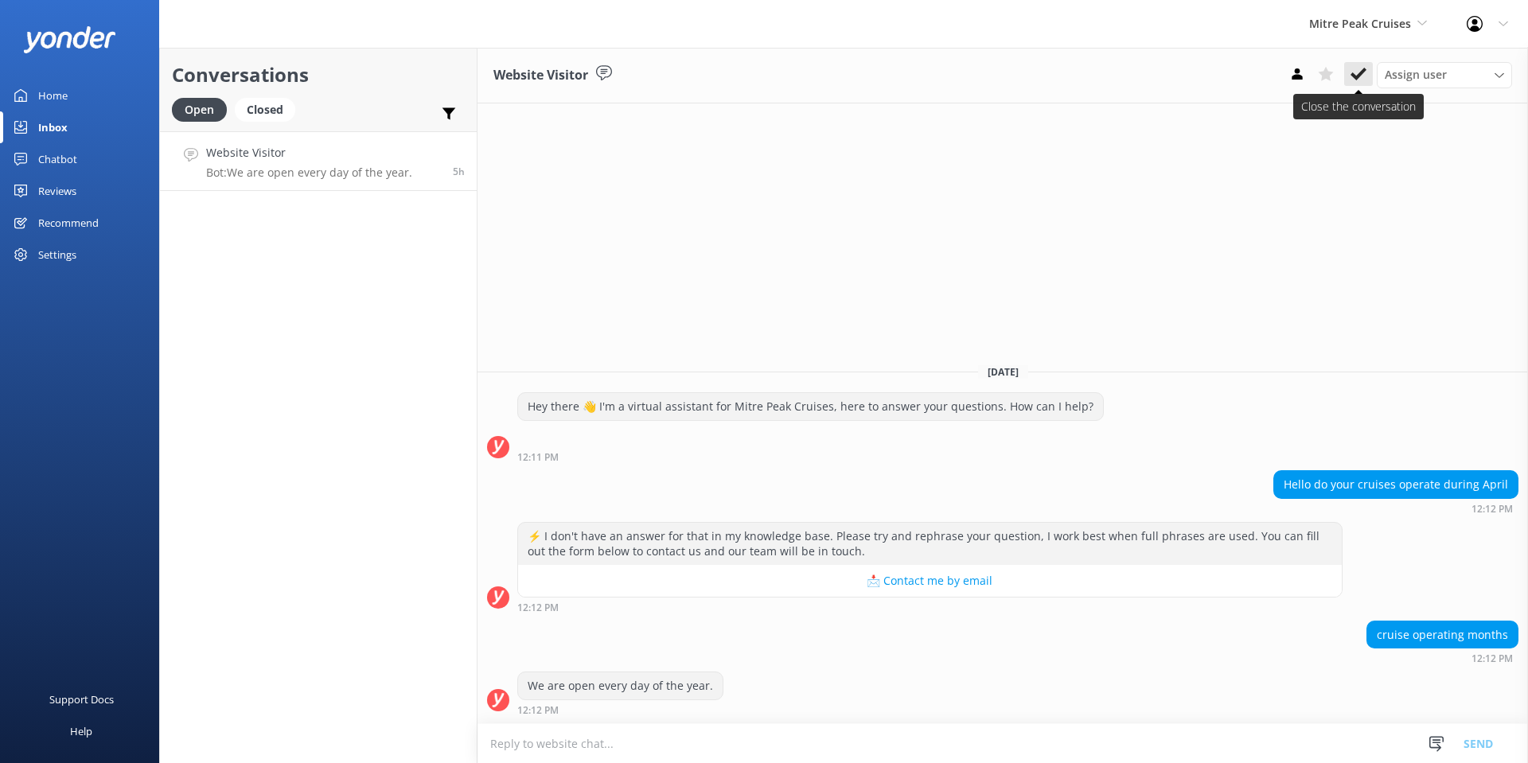
click at [1352, 72] on icon at bounding box center [1358, 74] width 16 height 16
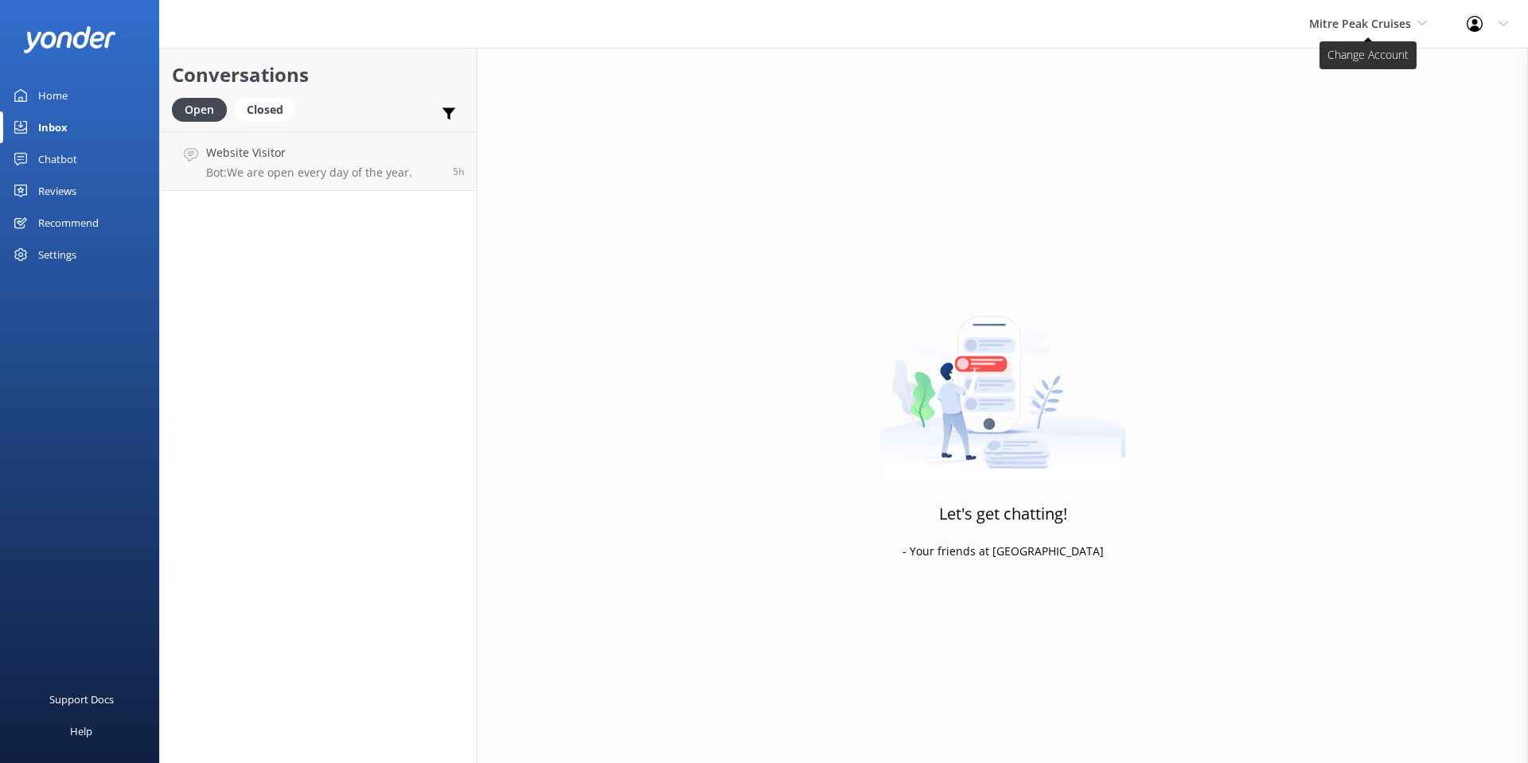
click at [1368, 16] on span "Mitre Peak Cruises" at bounding box center [1360, 23] width 102 height 15
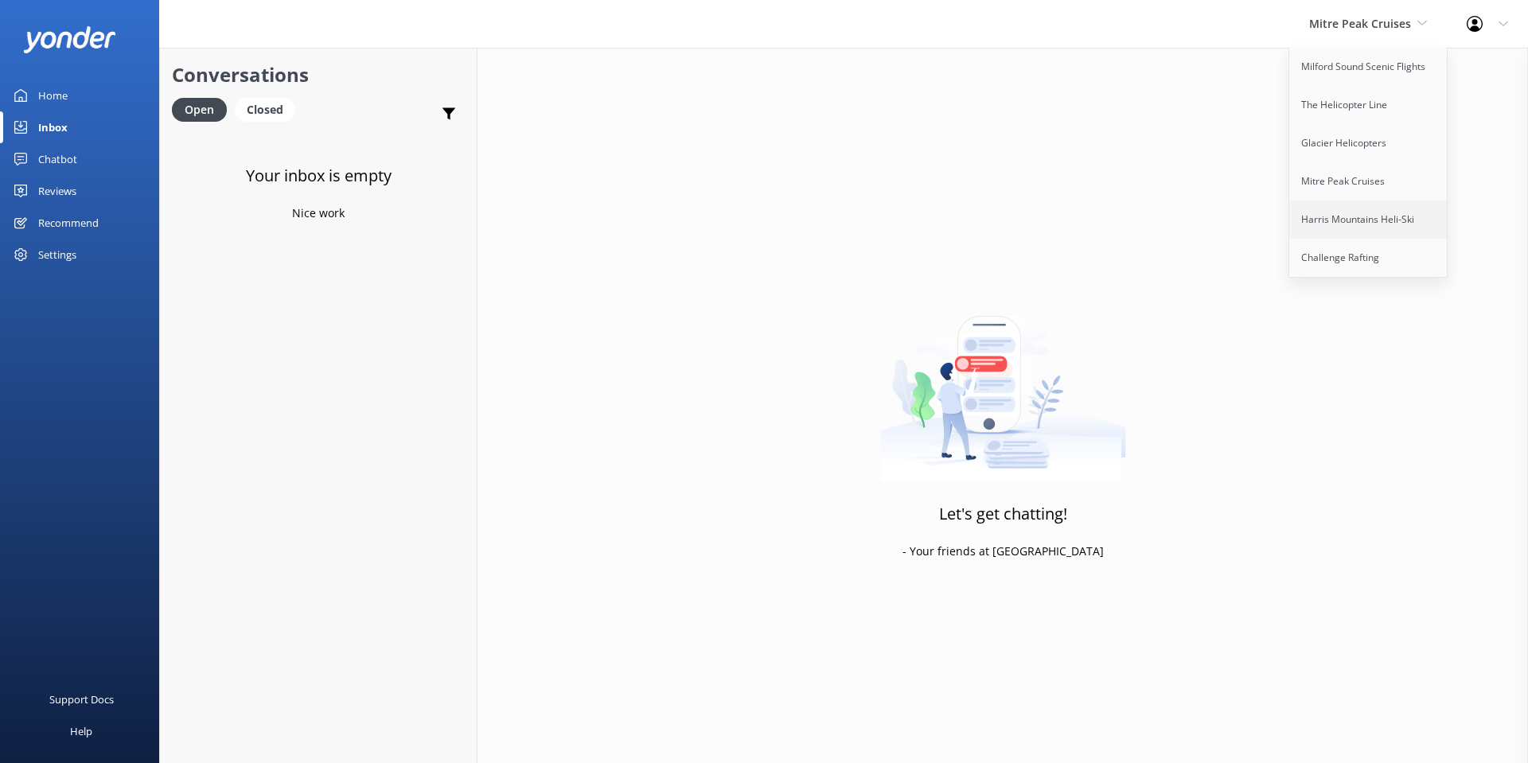
click at [1357, 212] on link "Harris Mountains Heli-Ski" at bounding box center [1368, 220] width 159 height 38
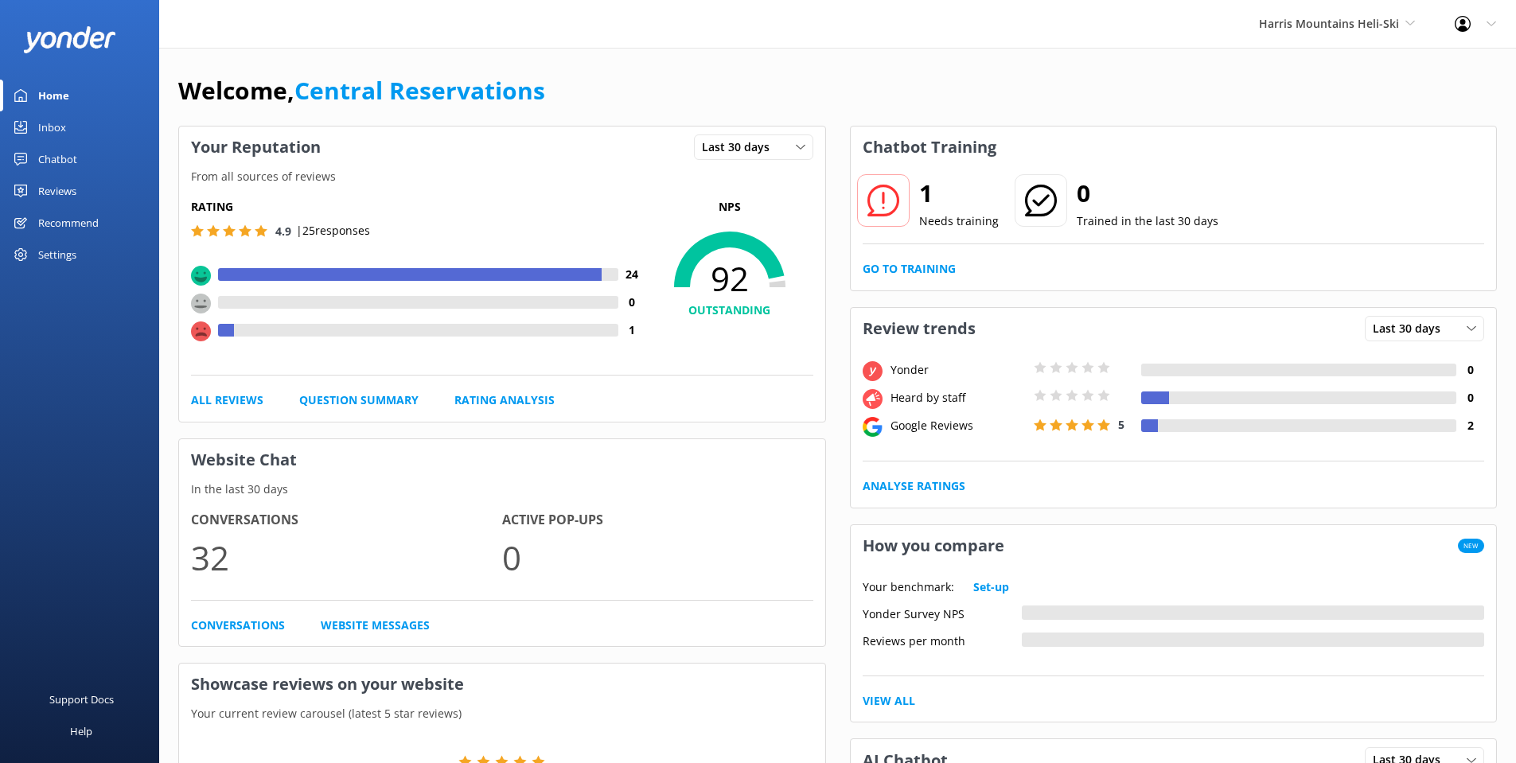
click at [64, 122] on div "Inbox" at bounding box center [52, 127] width 28 height 32
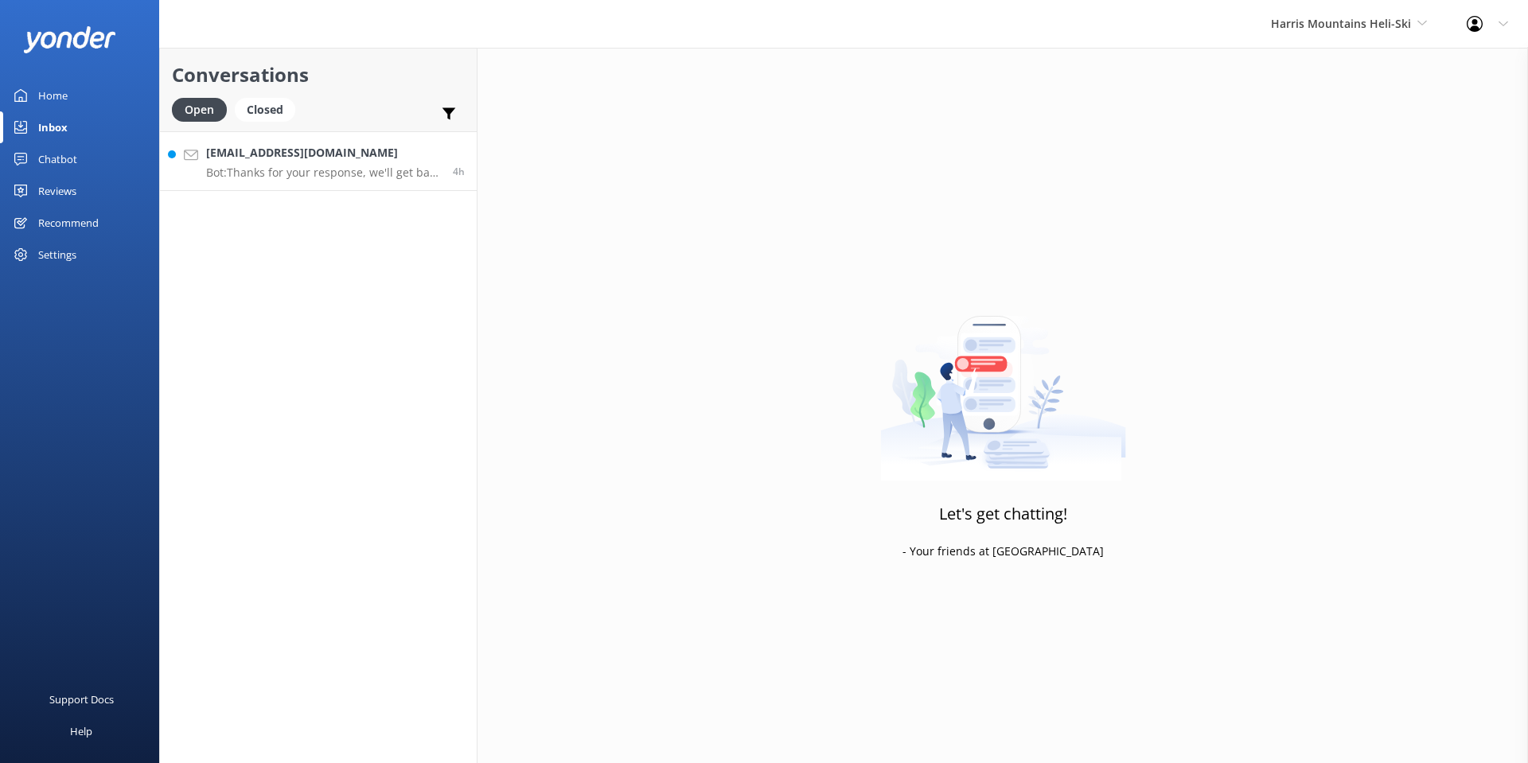
click at [340, 166] on p "Bot: Thanks for your response, we'll get back to you as soon as we can during o…" at bounding box center [323, 173] width 235 height 14
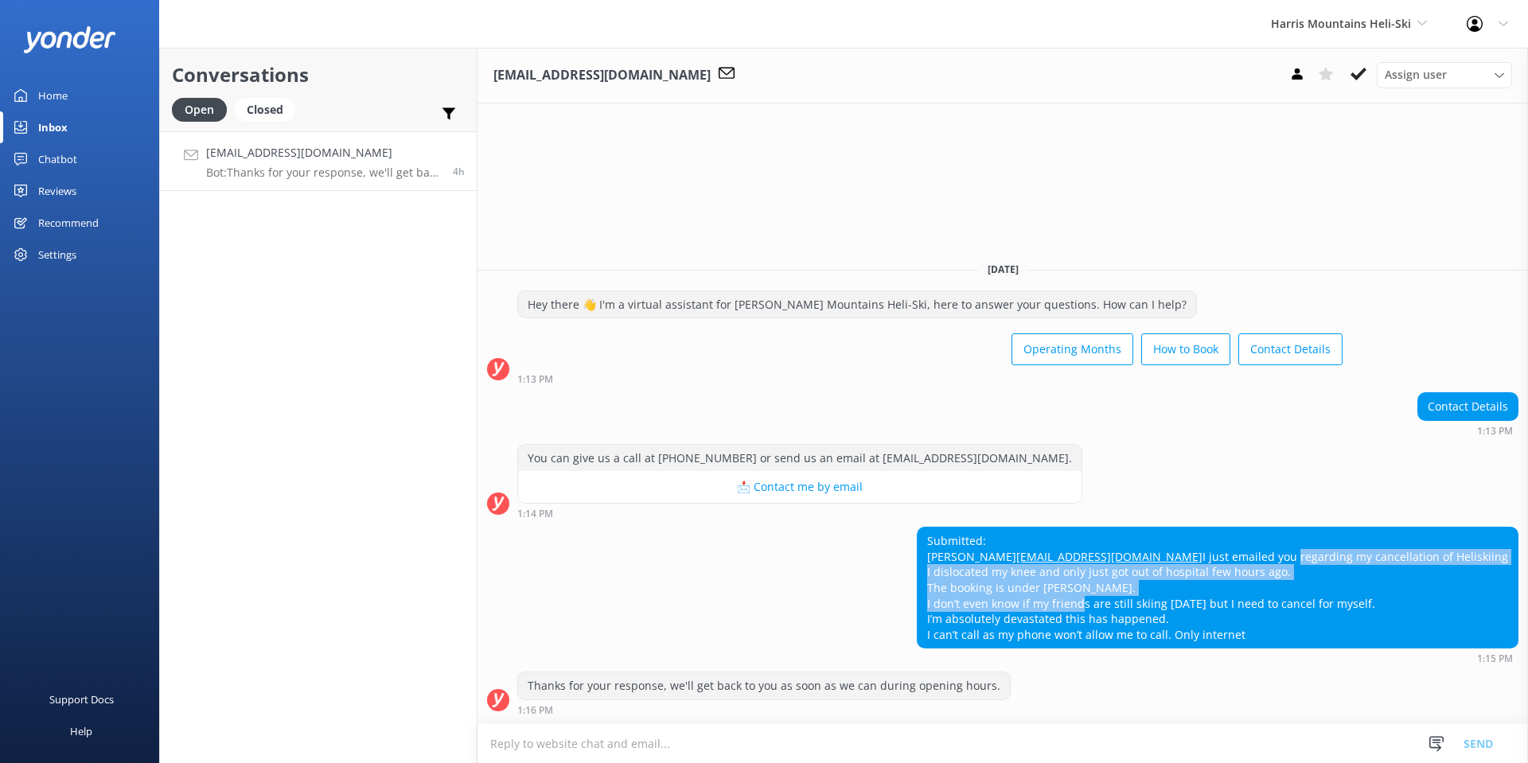
drag, startPoint x: 1135, startPoint y: 560, endPoint x: 1203, endPoint y: 608, distance: 83.4
click at [1203, 608] on div "Submitted: [PERSON_NAME] [PERSON_NAME][EMAIL_ADDRESS][DOMAIN_NAME] I just email…" at bounding box center [1217, 588] width 600 height 120
drag, startPoint x: 1078, startPoint y: 559, endPoint x: 1231, endPoint y: 575, distance: 153.7
click at [1230, 575] on div "Submitted: [PERSON_NAME] [PERSON_NAME][EMAIL_ADDRESS][DOMAIN_NAME] I just email…" at bounding box center [1217, 588] width 600 height 120
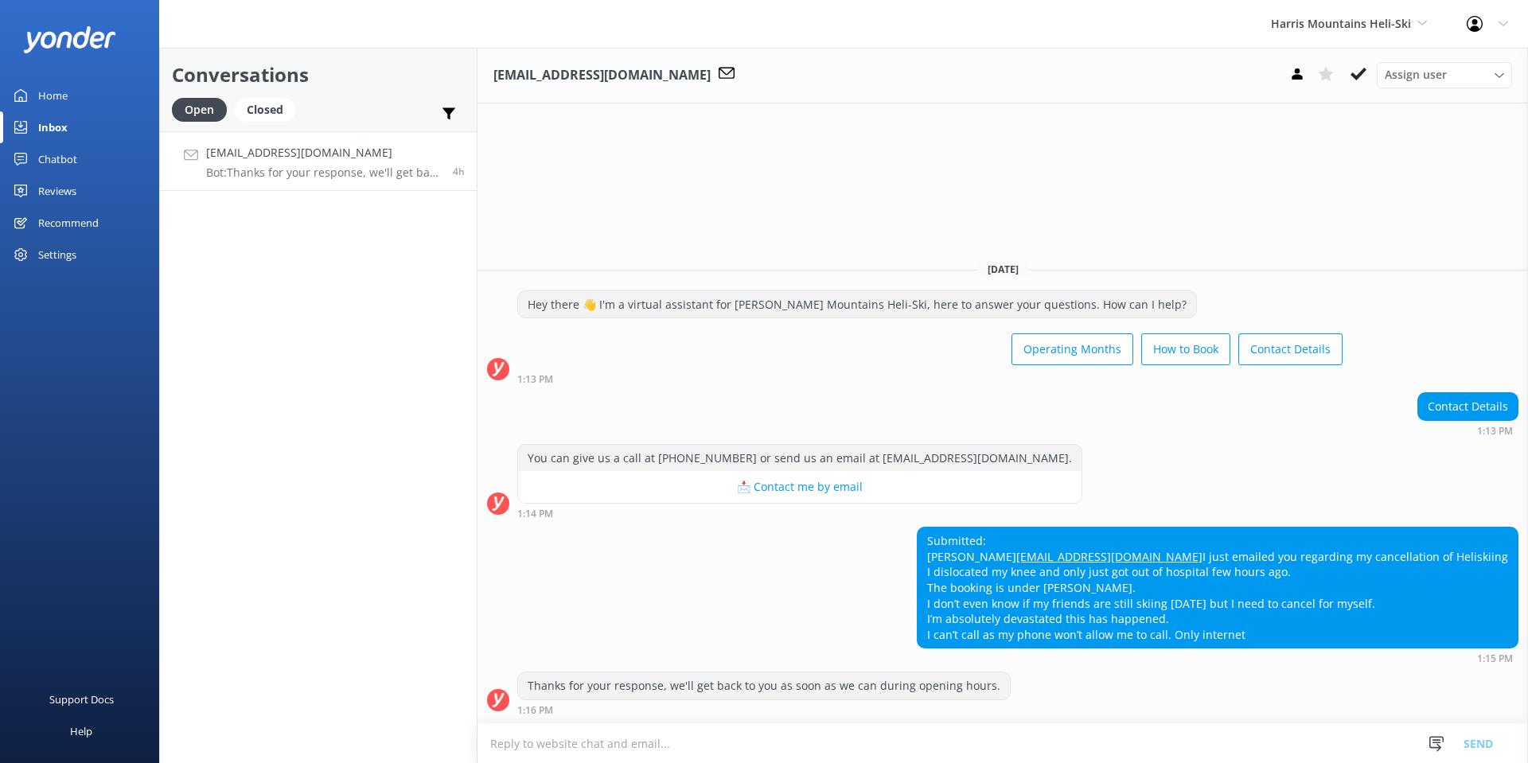
click at [1233, 576] on div "Submitted: [PERSON_NAME] [PERSON_NAME][EMAIL_ADDRESS][DOMAIN_NAME] I just email…" at bounding box center [1217, 588] width 600 height 120
drag, startPoint x: 1202, startPoint y: 565, endPoint x: 1325, endPoint y: 574, distance: 123.7
click at [1325, 574] on div "Submitted: [PERSON_NAME] [PERSON_NAME][EMAIL_ADDRESS][DOMAIN_NAME] I just email…" at bounding box center [1217, 588] width 600 height 120
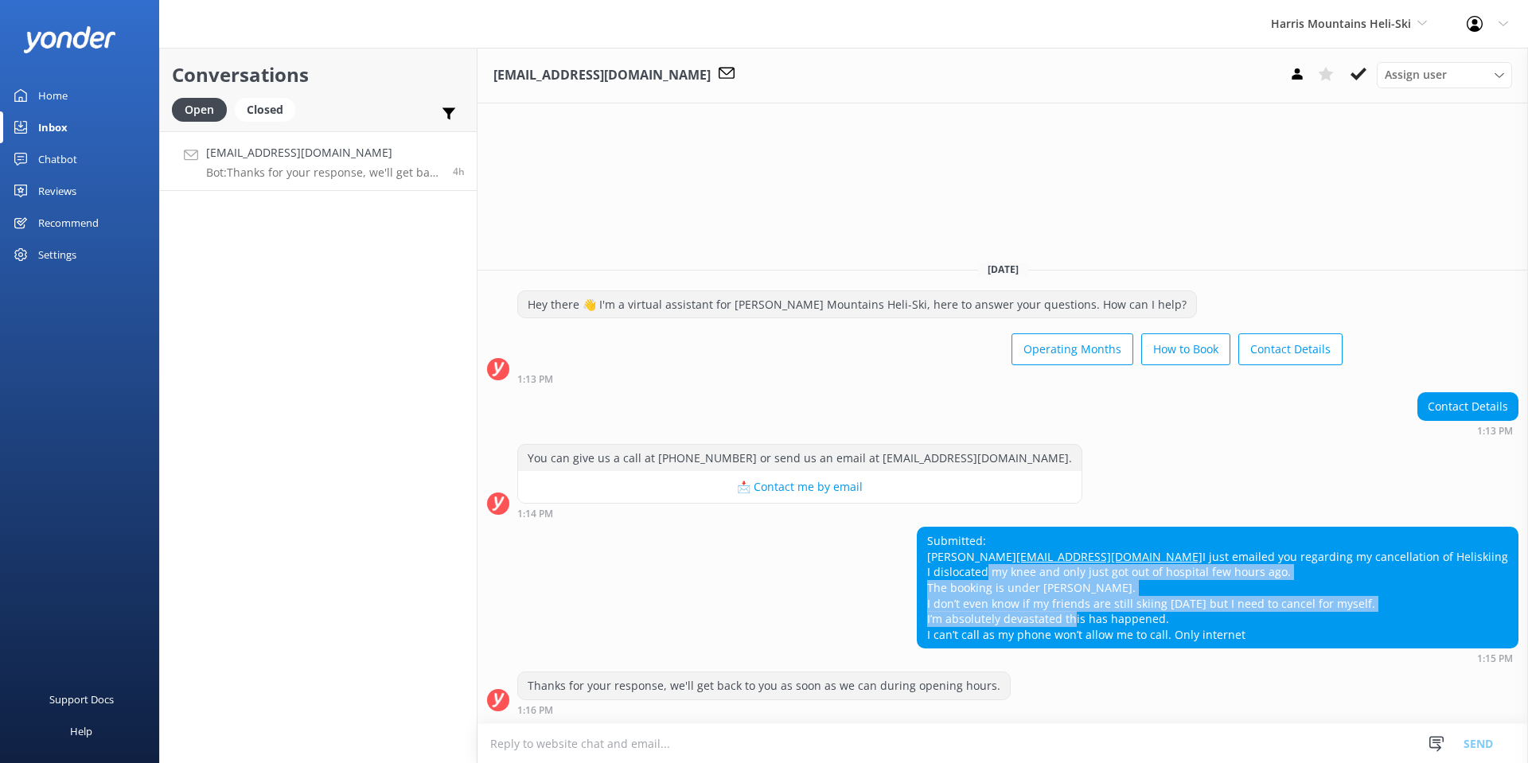
drag, startPoint x: 1101, startPoint y: 569, endPoint x: 1195, endPoint y: 624, distance: 108.8
click at [1195, 624] on div "Submitted: [PERSON_NAME] [PERSON_NAME][EMAIL_ADDRESS][DOMAIN_NAME] I just email…" at bounding box center [1217, 588] width 600 height 120
drag, startPoint x: 1163, startPoint y: 573, endPoint x: 1203, endPoint y: 619, distance: 60.9
click at [1203, 619] on div "Submitted: [PERSON_NAME] [PERSON_NAME][EMAIL_ADDRESS][DOMAIN_NAME] I just email…" at bounding box center [1217, 588] width 600 height 120
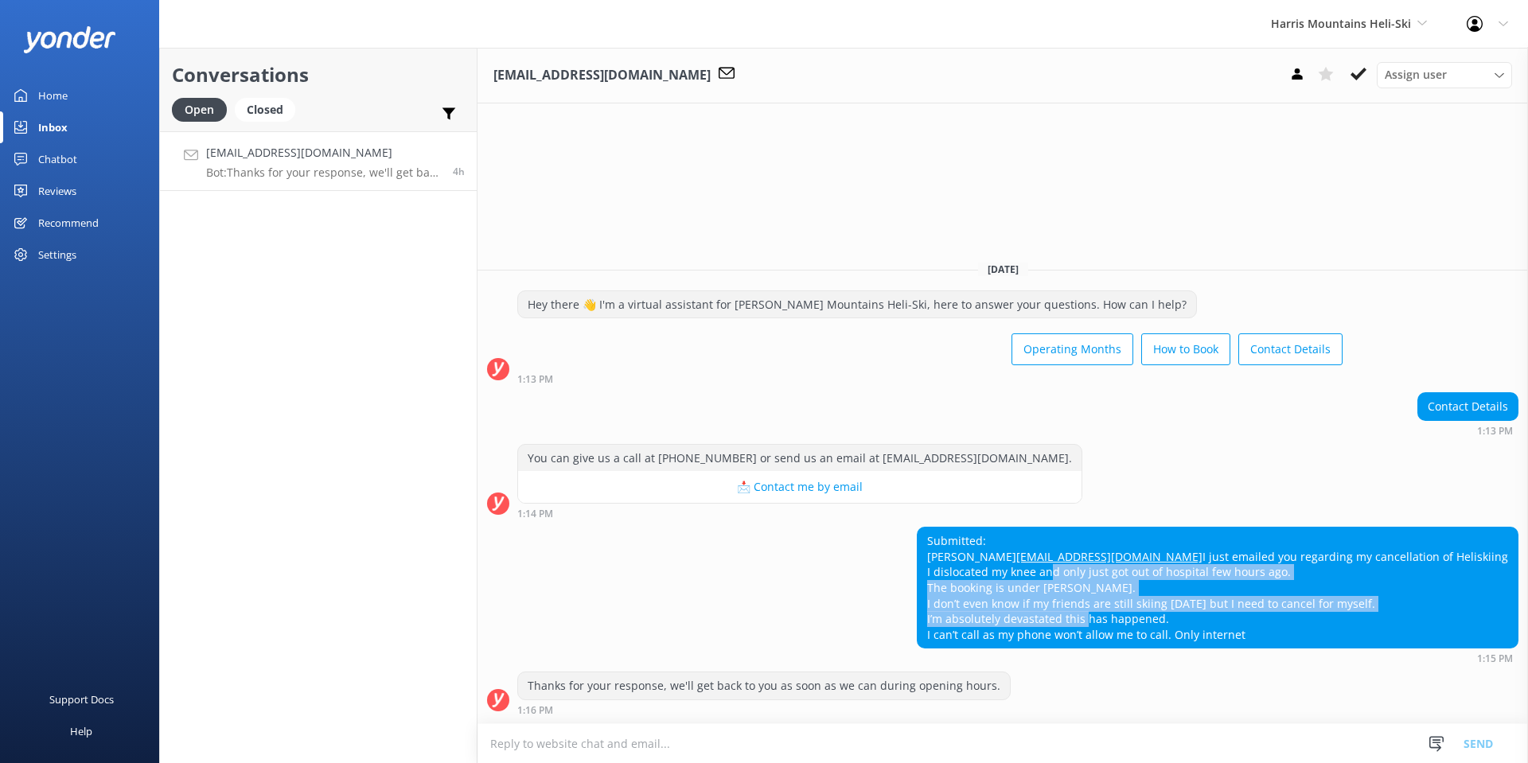
click at [1203, 619] on div "Submitted: [PERSON_NAME] [PERSON_NAME][EMAIL_ADDRESS][DOMAIN_NAME] I just email…" at bounding box center [1217, 588] width 600 height 120
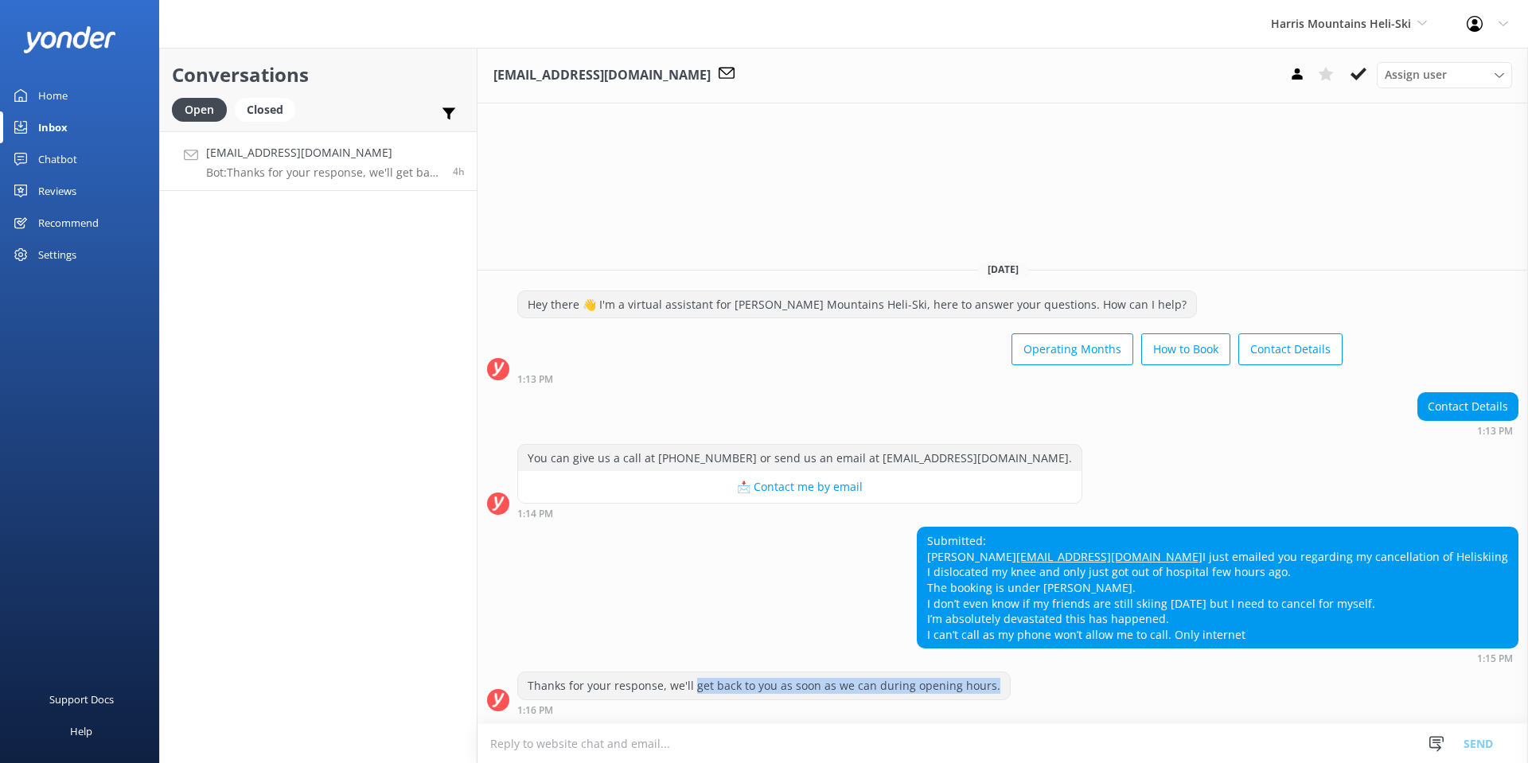
drag, startPoint x: 695, startPoint y: 691, endPoint x: 1054, endPoint y: 684, distance: 359.0
click at [1054, 684] on div "Thanks for your response, we'll get back to you as soon as we can during openin…" at bounding box center [1002, 694] width 1050 height 44
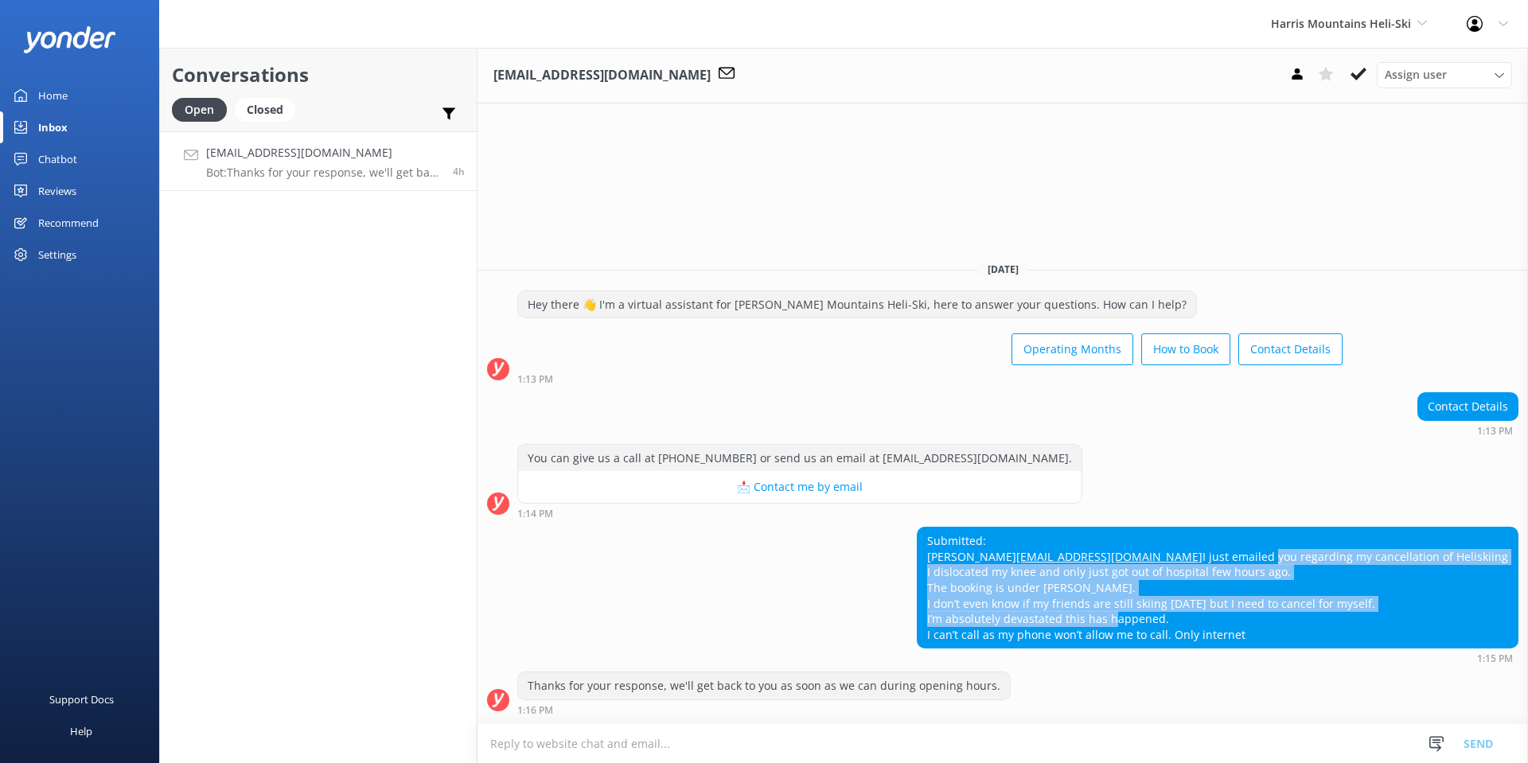
drag, startPoint x: 1117, startPoint y: 555, endPoint x: 1230, endPoint y: 614, distance: 127.1
click at [1230, 614] on div "Submitted: [PERSON_NAME] [PERSON_NAME][EMAIL_ADDRESS][DOMAIN_NAME] I just email…" at bounding box center [1217, 588] width 600 height 120
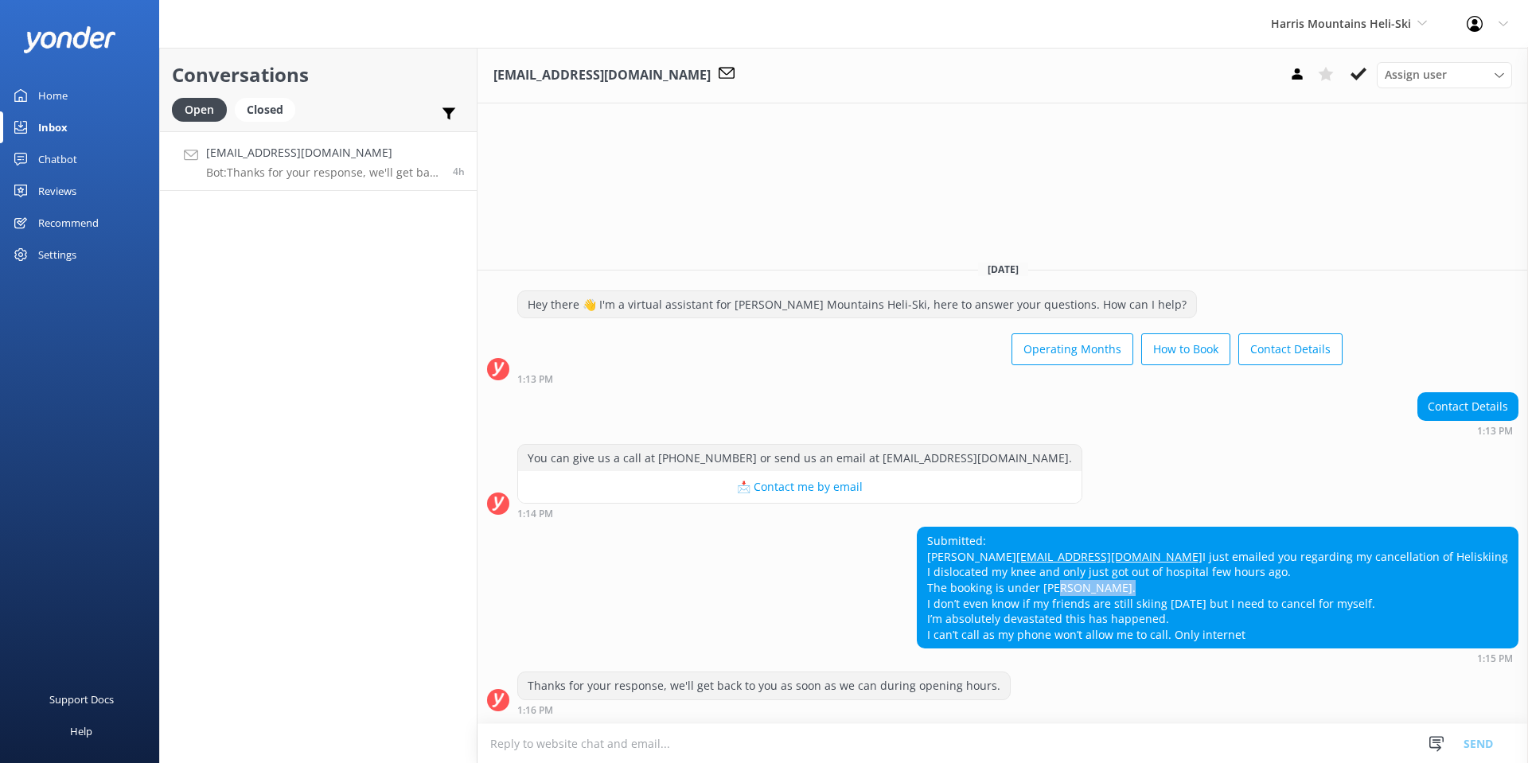
drag, startPoint x: 1171, startPoint y: 591, endPoint x: 1257, endPoint y: 591, distance: 86.7
click at [1257, 591] on div "Submitted: [PERSON_NAME] [PERSON_NAME][EMAIL_ADDRESS][DOMAIN_NAME] I just email…" at bounding box center [1217, 588] width 600 height 120
drag, startPoint x: 1110, startPoint y: 571, endPoint x: 1314, endPoint y: 559, distance: 204.1
click at [1314, 559] on div "Submitted: [PERSON_NAME] [PERSON_NAME][EMAIL_ADDRESS][DOMAIN_NAME] I just email…" at bounding box center [1217, 588] width 600 height 120
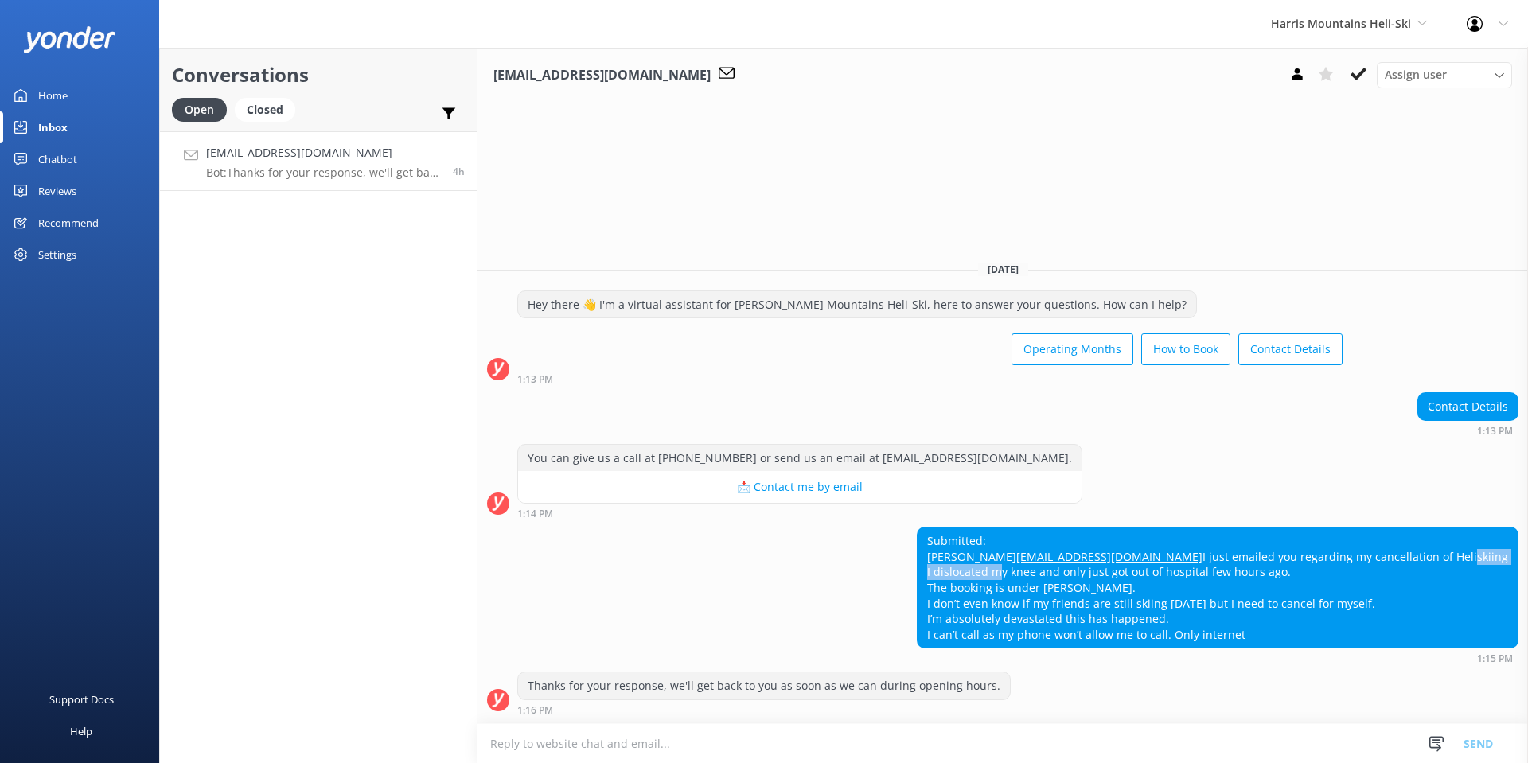
click at [1314, 559] on div "Submitted: [PERSON_NAME] [PERSON_NAME][EMAIL_ADDRESS][DOMAIN_NAME] I just email…" at bounding box center [1217, 588] width 600 height 120
drag, startPoint x: 1173, startPoint y: 585, endPoint x: 1272, endPoint y: 586, distance: 98.7
click at [1272, 586] on div "Submitted: [PERSON_NAME] [PERSON_NAME][EMAIL_ADDRESS][DOMAIN_NAME] I just email…" at bounding box center [1217, 588] width 600 height 120
drag, startPoint x: 1096, startPoint y: 617, endPoint x: 1294, endPoint y: 617, distance: 198.1
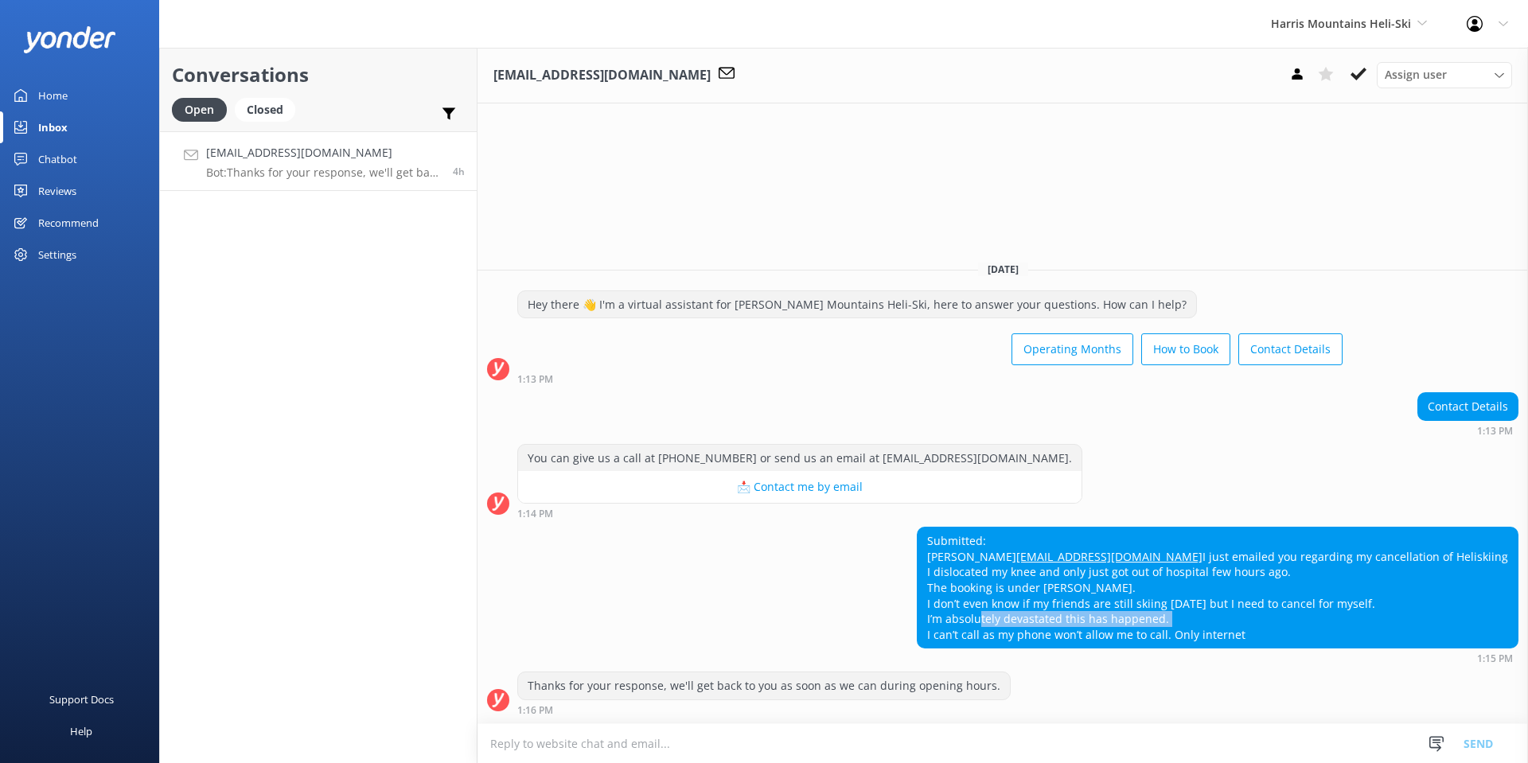
click at [1294, 617] on div "Submitted: [PERSON_NAME] [PERSON_NAME][EMAIL_ADDRESS][DOMAIN_NAME] I just email…" at bounding box center [1217, 588] width 600 height 120
drag, startPoint x: 1140, startPoint y: 636, endPoint x: 1385, endPoint y: 637, distance: 245.1
click at [1385, 637] on div "Submitted: [PERSON_NAME] [PERSON_NAME][EMAIL_ADDRESS][DOMAIN_NAME] I just email…" at bounding box center [1217, 588] width 600 height 120
click at [1388, 637] on div "Submitted: [PERSON_NAME] [PERSON_NAME][EMAIL_ADDRESS][DOMAIN_NAME] I just email…" at bounding box center [1217, 588] width 600 height 120
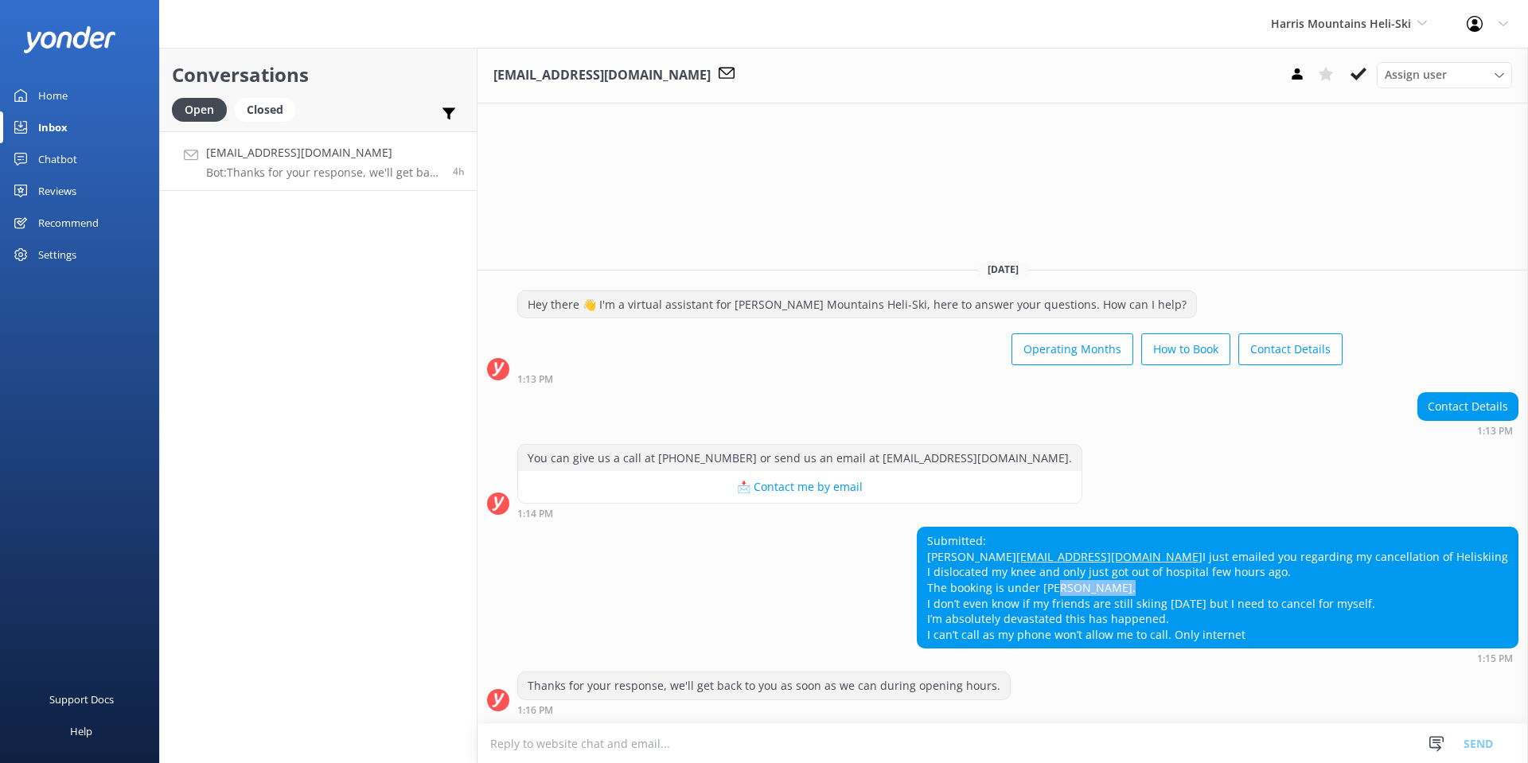
drag, startPoint x: 1172, startPoint y: 590, endPoint x: 1243, endPoint y: 590, distance: 70.8
click at [1243, 590] on div "Submitted: [PERSON_NAME] [PERSON_NAME][EMAIL_ADDRESS][DOMAIN_NAME] I just email…" at bounding box center [1217, 588] width 600 height 120
click at [1362, 73] on use at bounding box center [1358, 74] width 16 height 13
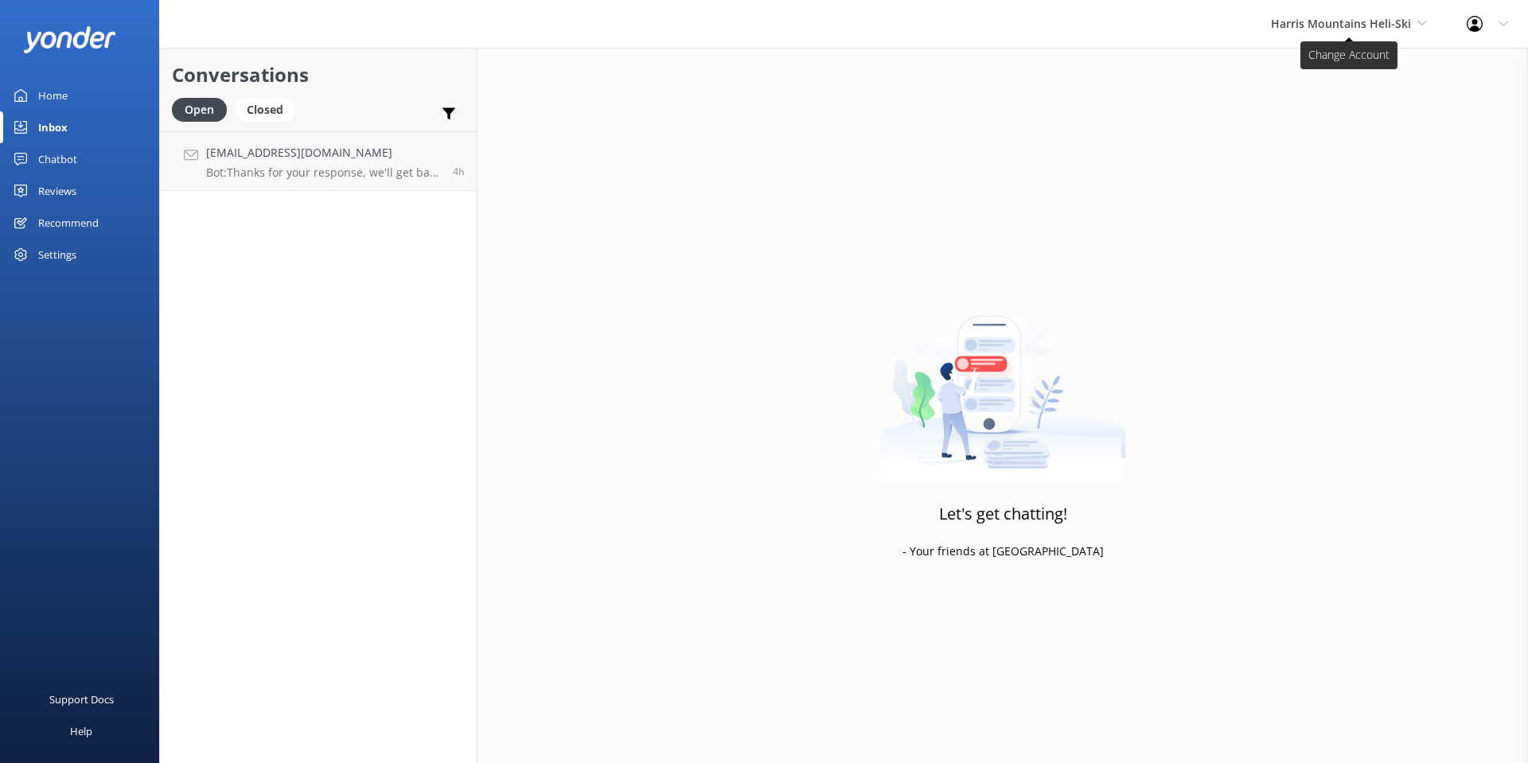
click at [1344, 22] on span "Harris Mountains Heli-Ski" at bounding box center [1341, 23] width 140 height 15
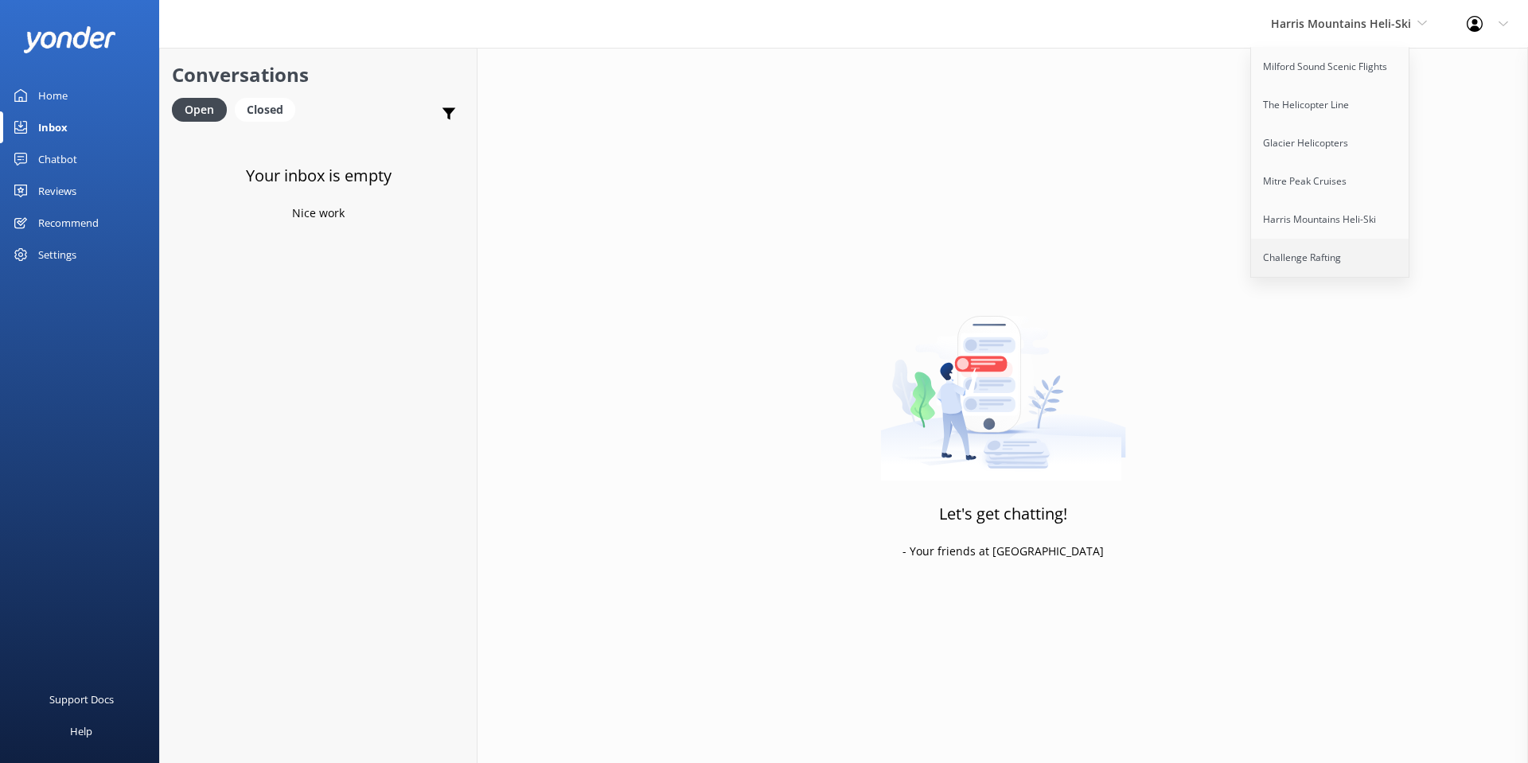
click at [1334, 259] on link "Challenge Rafting" at bounding box center [1330, 258] width 159 height 38
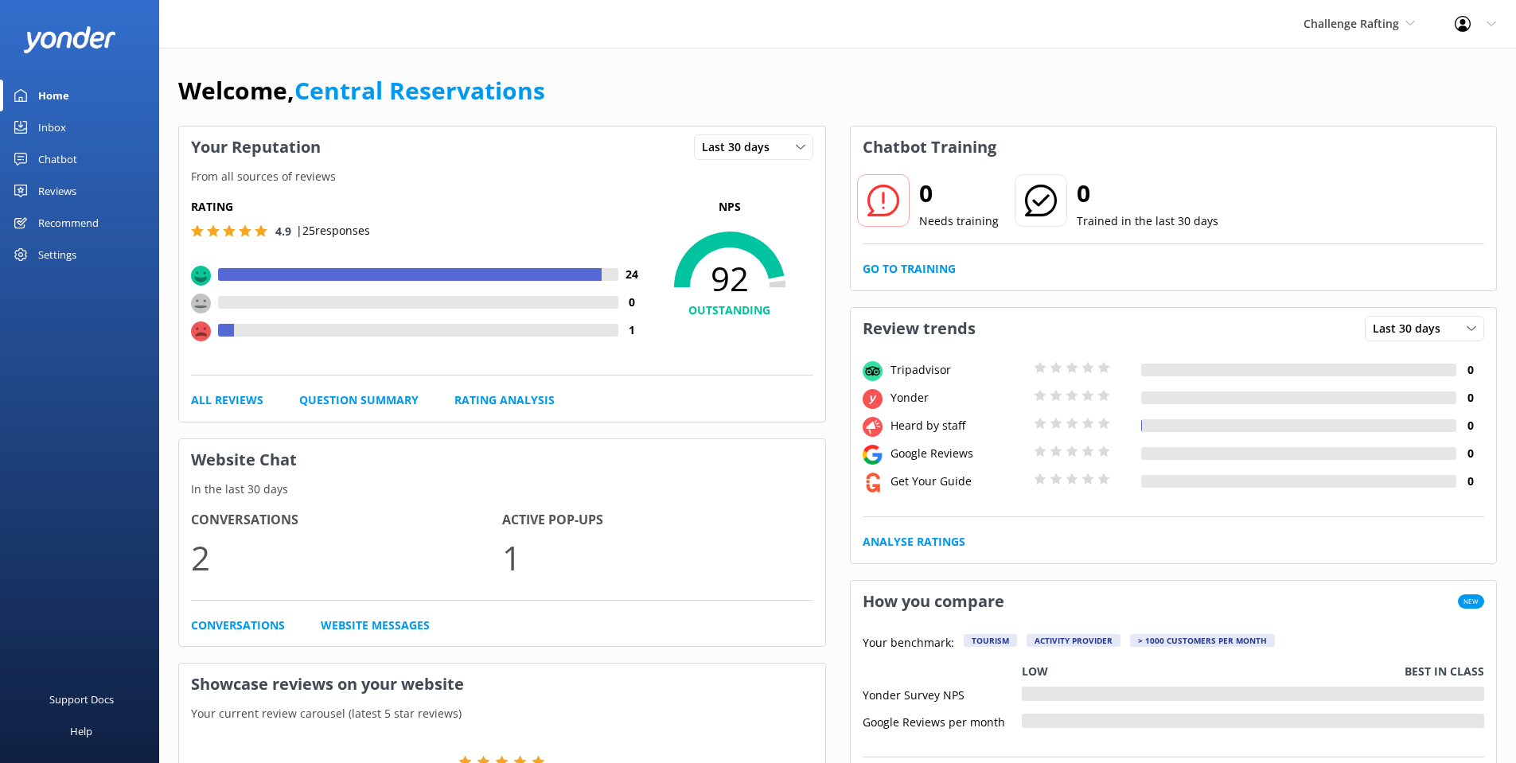
click at [35, 113] on link "Inbox" at bounding box center [79, 127] width 159 height 32
